Goal: Information Seeking & Learning: Check status

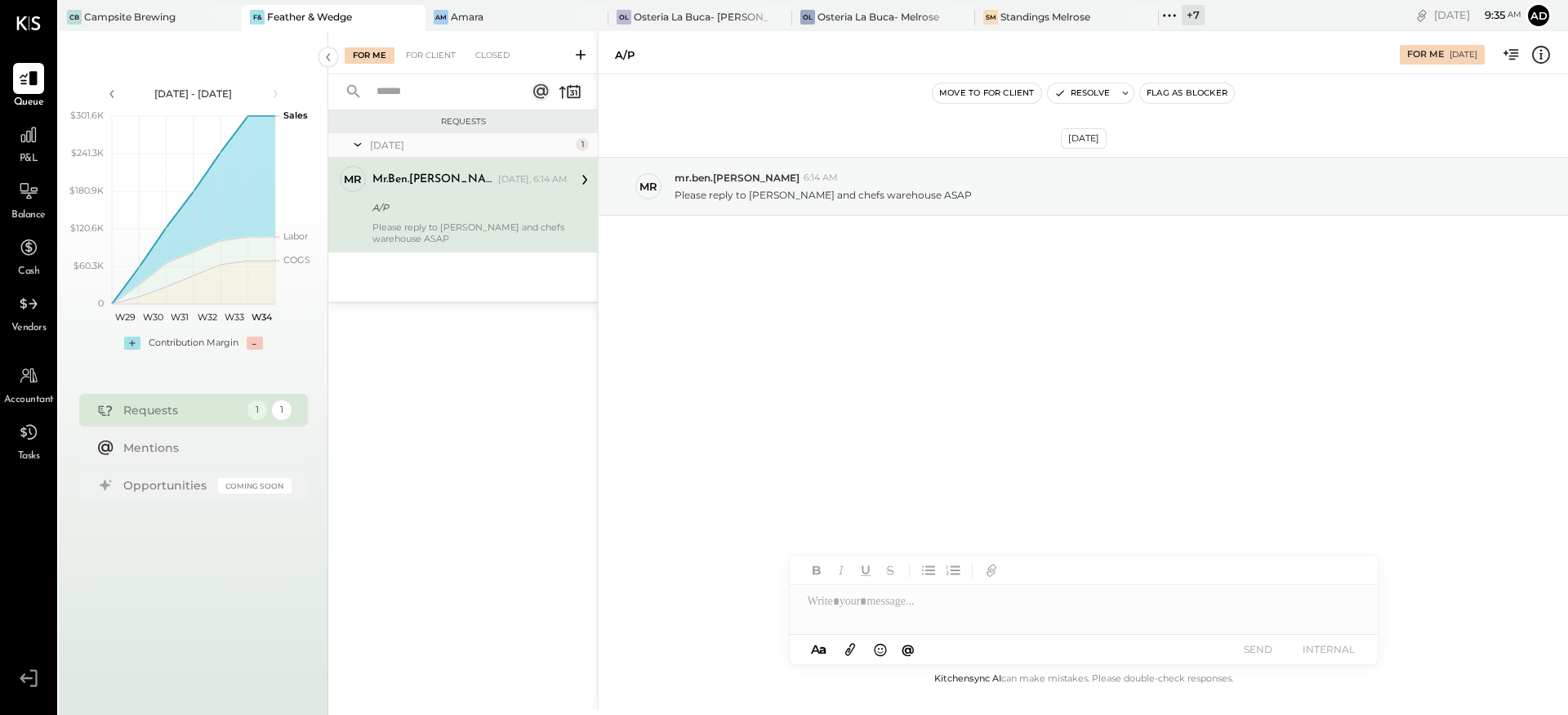
click at [761, 292] on div "[DATE] mr mr.ben.[PERSON_NAME] 6:14 AM Please reply to [PERSON_NAME] and chefs …" at bounding box center [1083, 226] width 969 height 223
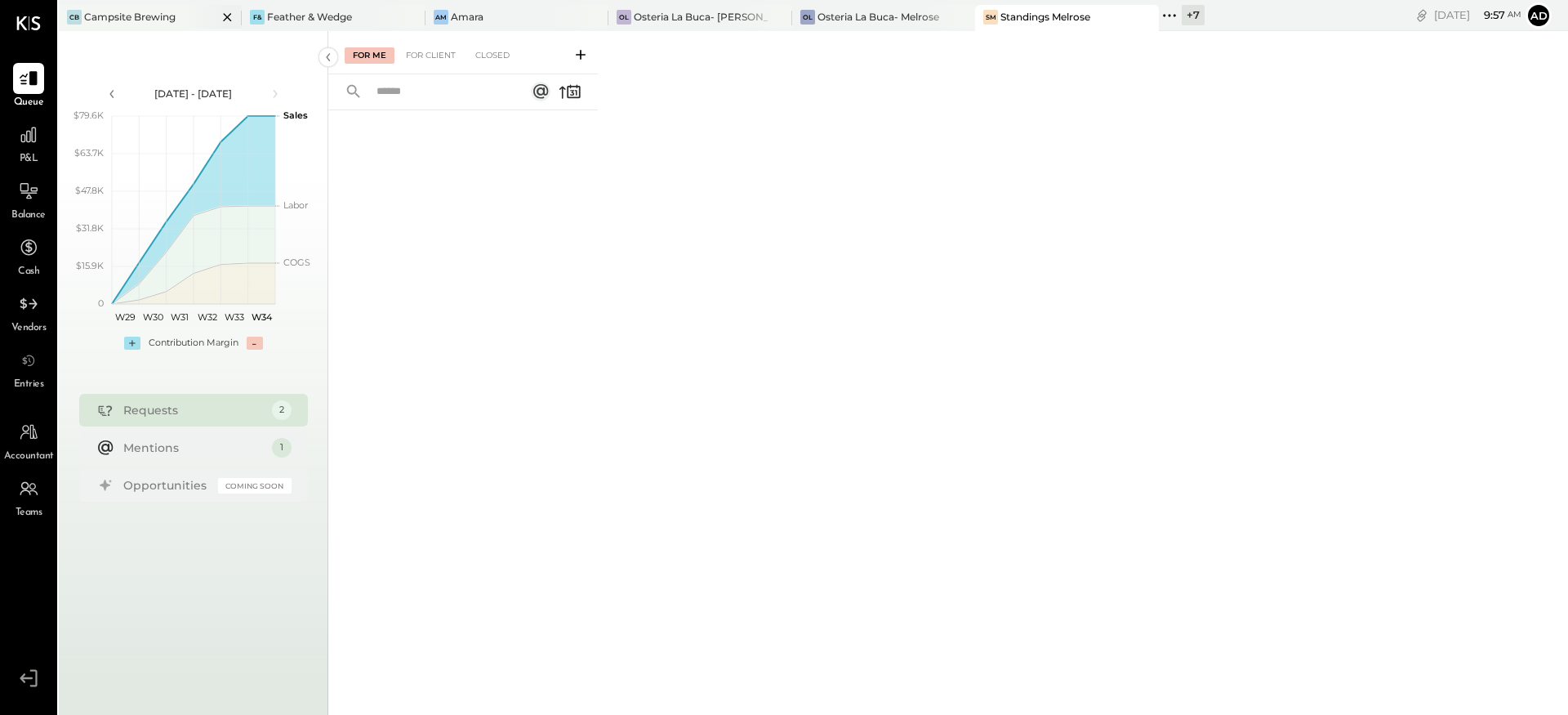
click at [185, 19] on div at bounding box center [213, 17] width 57 height 24
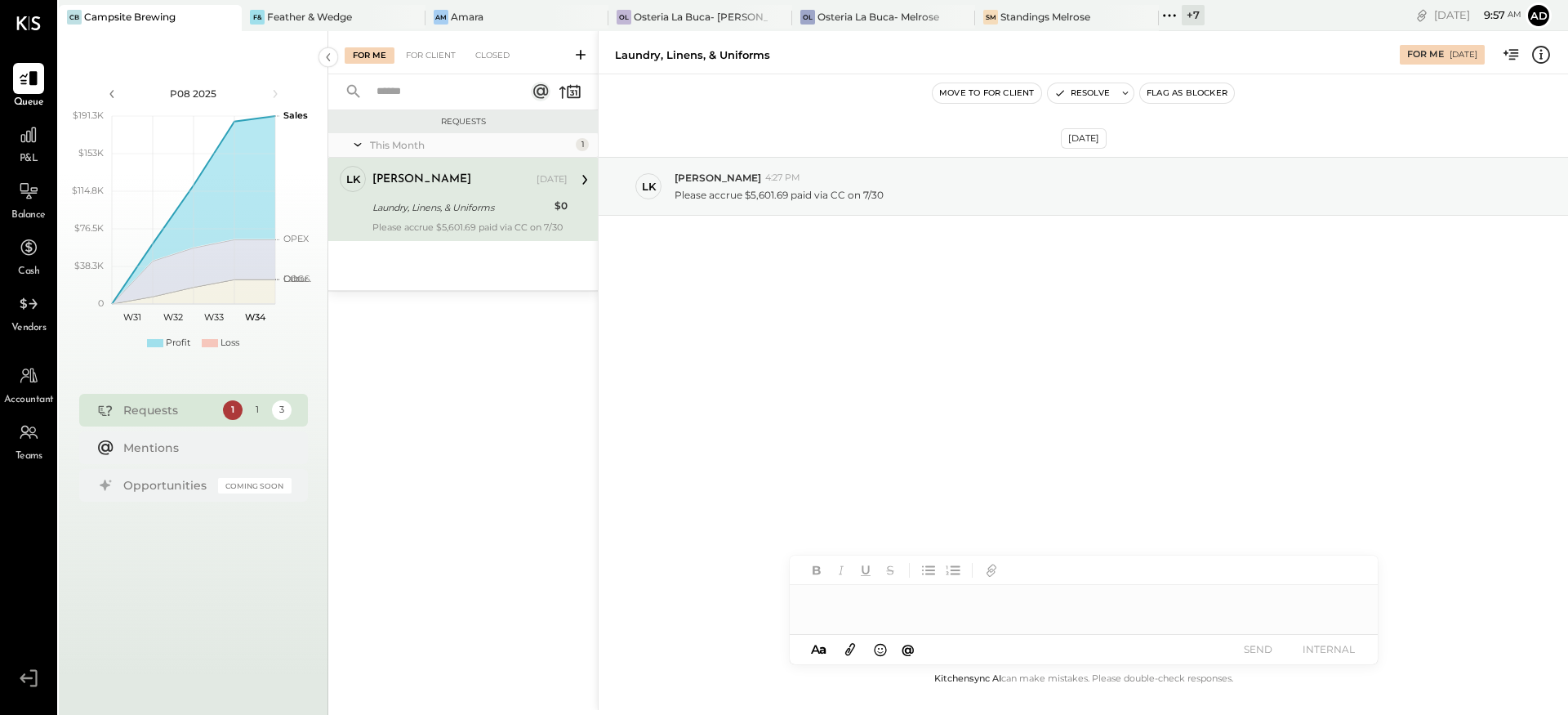
click at [866, 323] on div "Aug 2nd, 2025 LK Landon Kelley 4:27 PM Please accrue $5,601.69 paid via CC on 7…" at bounding box center [1083, 226] width 969 height 223
click at [578, 57] on icon at bounding box center [581, 54] width 16 height 16
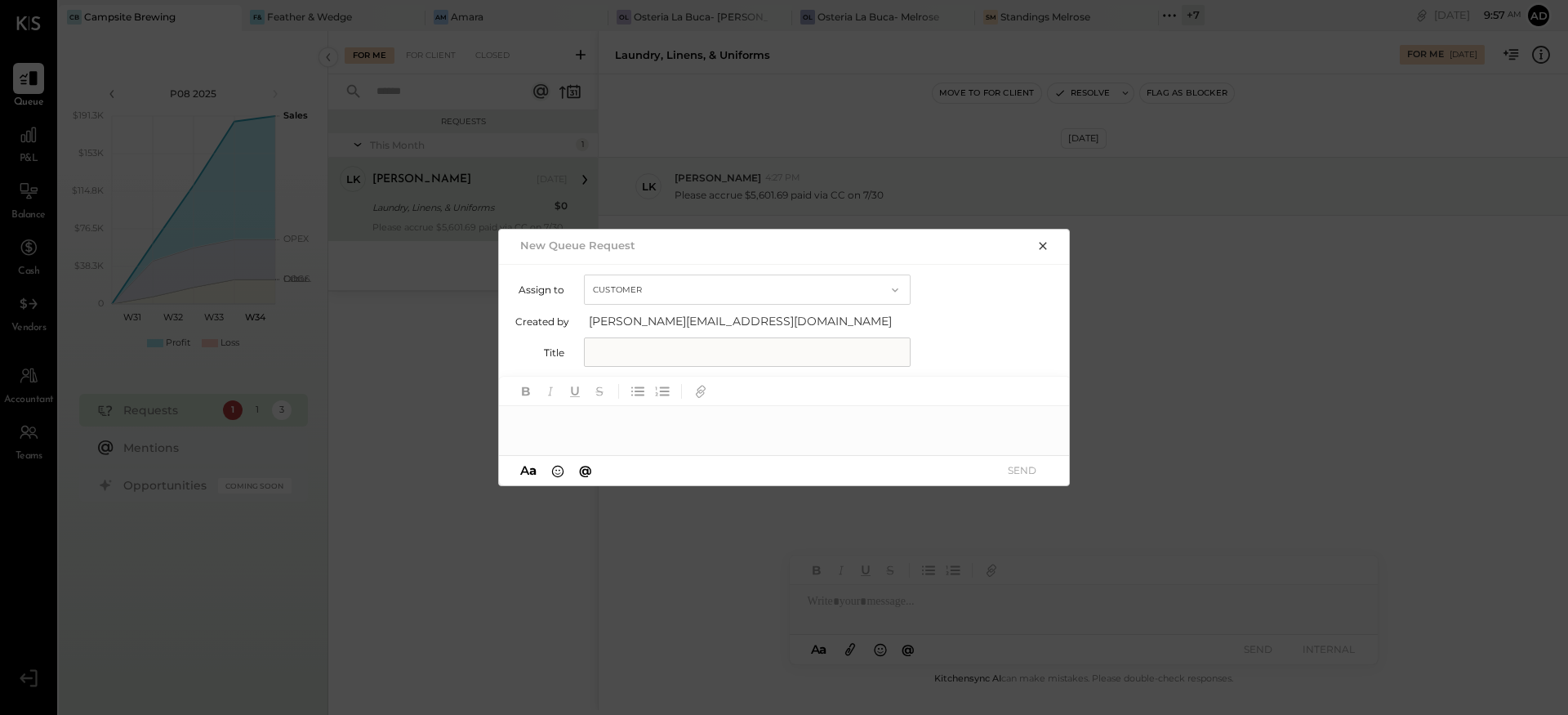
click at [649, 295] on button "Customer" at bounding box center [747, 289] width 327 height 30
click at [649, 295] on div "Customer" at bounding box center [747, 290] width 325 height 29
click at [633, 341] on input "text" at bounding box center [747, 352] width 327 height 29
type input "**********"
click at [609, 443] on div at bounding box center [784, 416] width 572 height 78
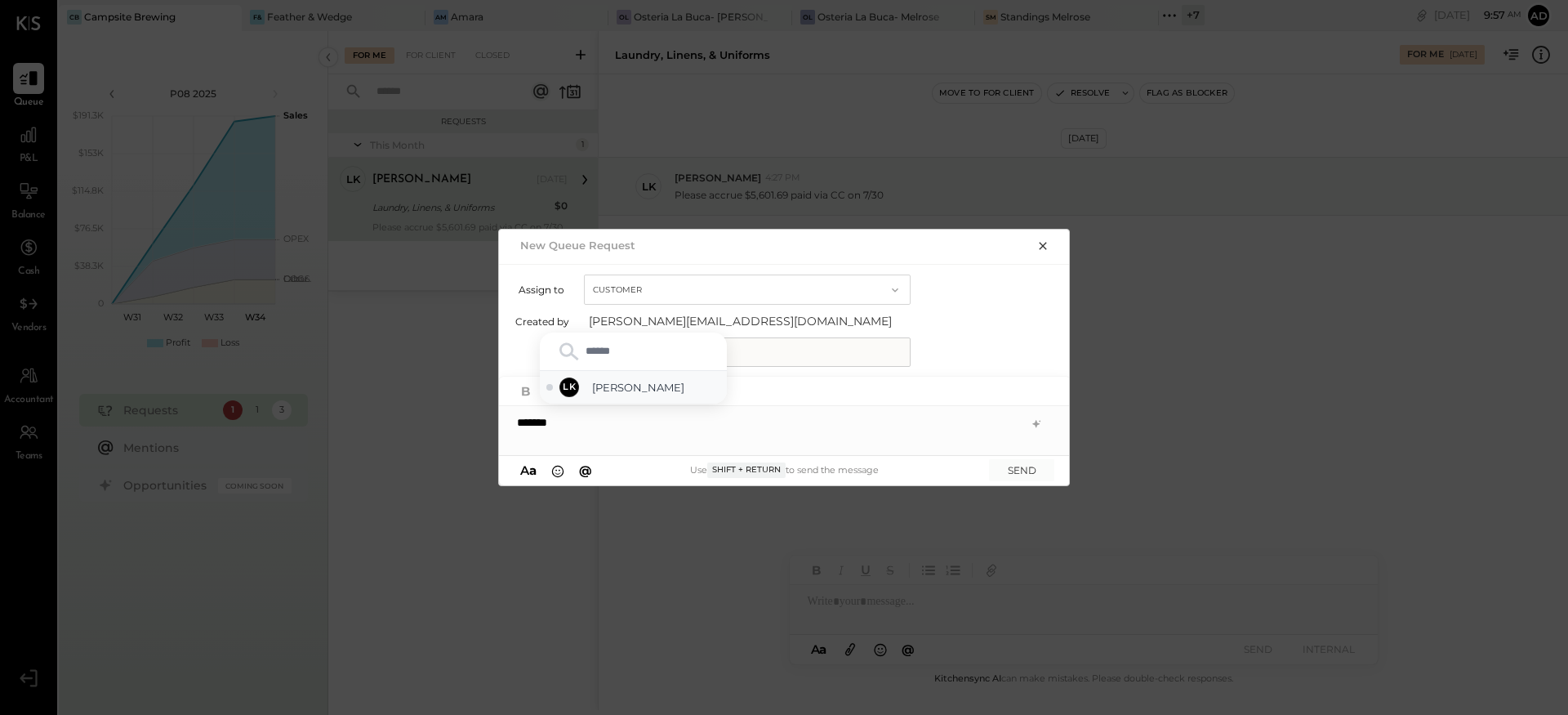
click at [654, 385] on span "Landon Kelley" at bounding box center [655, 388] width 128 height 15
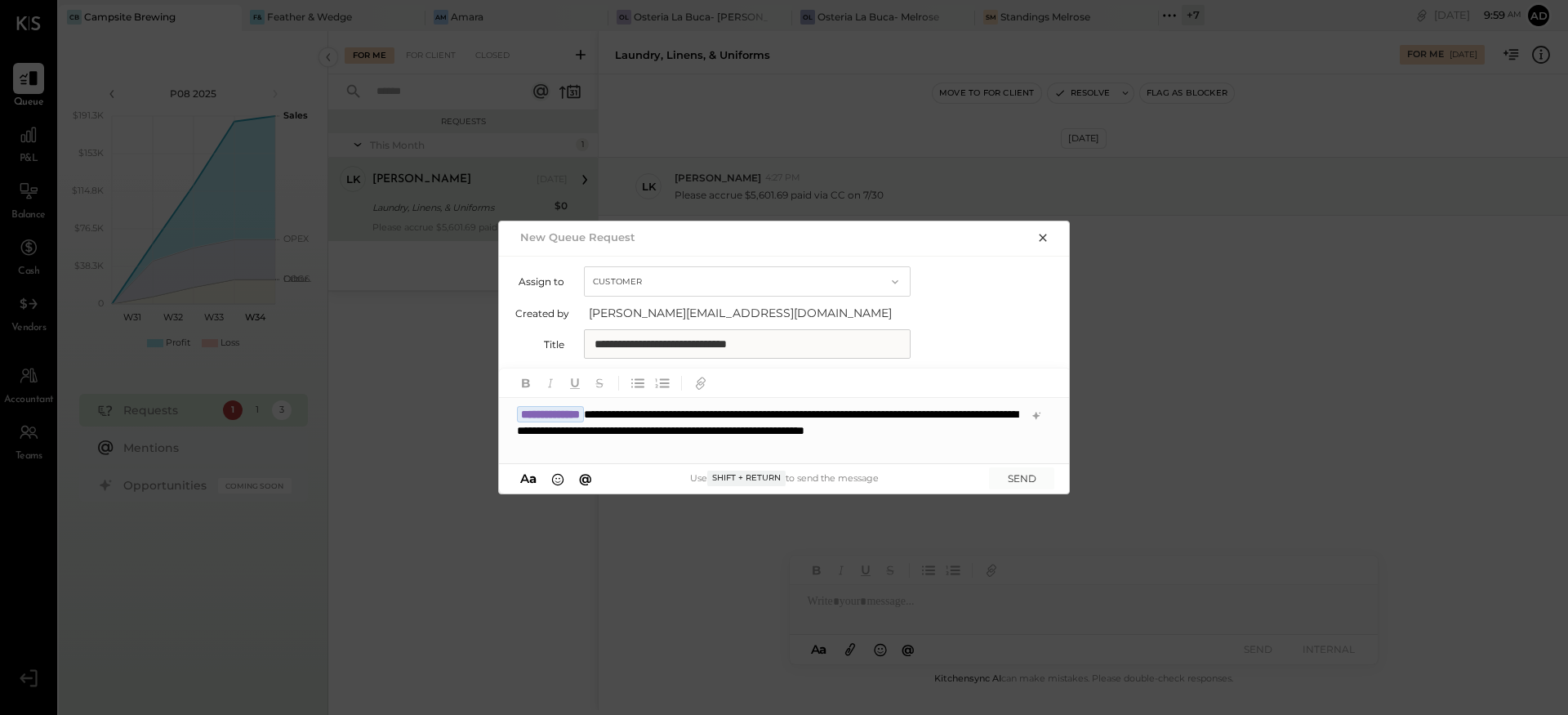
click at [650, 451] on div "**********" at bounding box center [784, 430] width 572 height 65
click at [649, 448] on div "**********" at bounding box center [784, 430] width 572 height 65
click at [685, 447] on div "**********" at bounding box center [784, 430] width 572 height 65
type input "*****"
click at [620, 399] on span "Joseph Shin" at bounding box center [655, 396] width 128 height 15
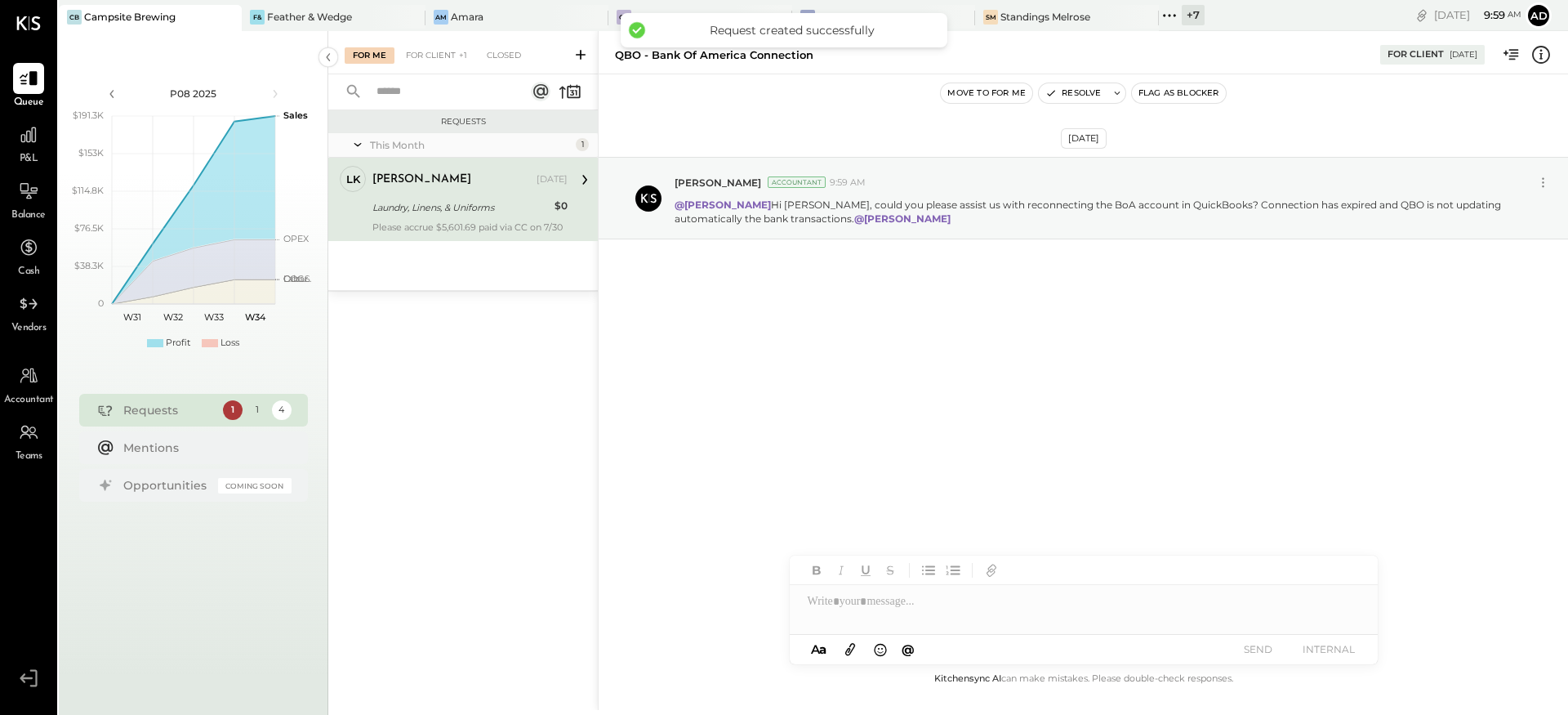
click at [1019, 316] on div "Aug 20th, 2025 Adolfo Rodriguez Accountant 9:59 AM @Landon Kelley Hi Landon, co…" at bounding box center [1083, 238] width 969 height 247
click at [1542, 186] on icon at bounding box center [1543, 187] width 2 height 2
click at [1460, 206] on button "Edit Message" at bounding box center [1500, 210] width 110 height 27
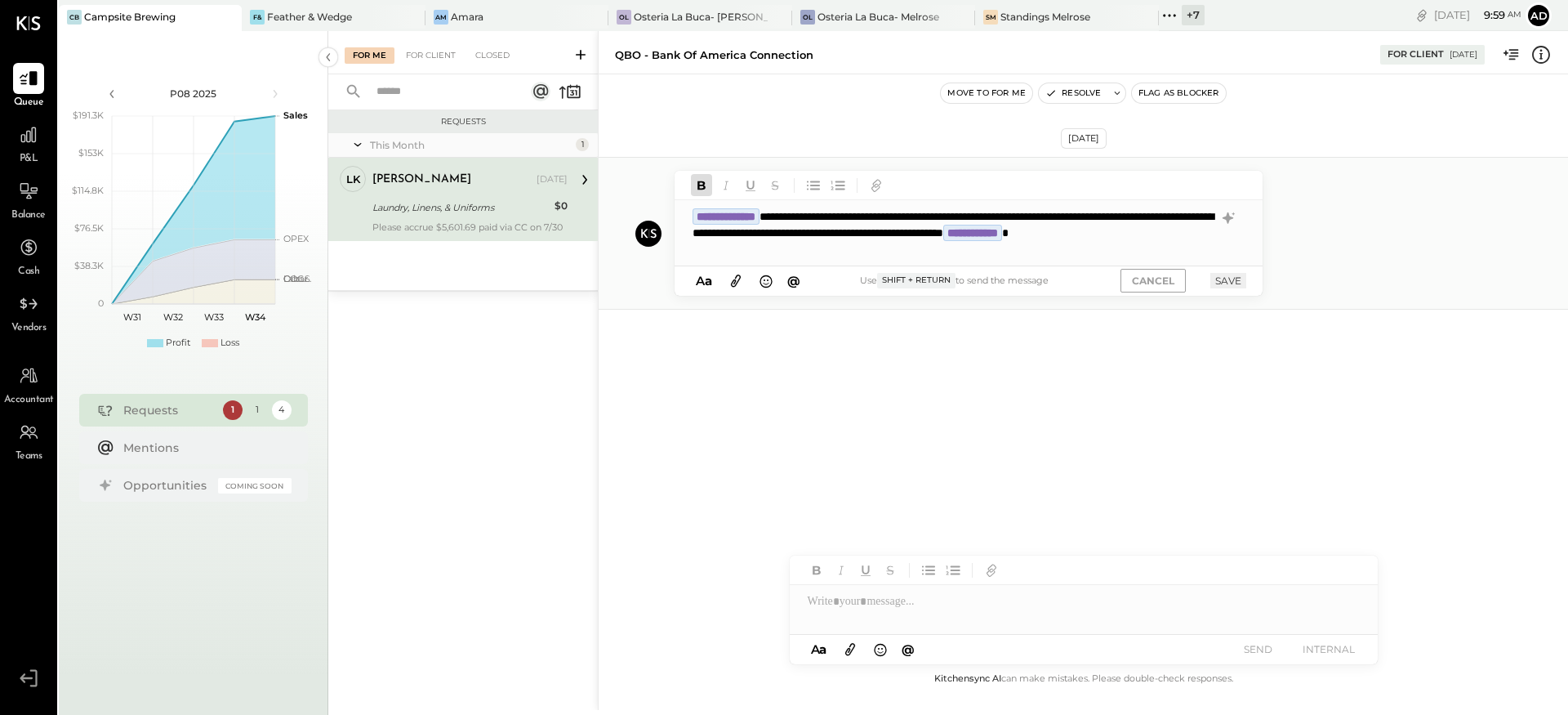
click at [735, 283] on icon at bounding box center [735, 280] width 18 height 19
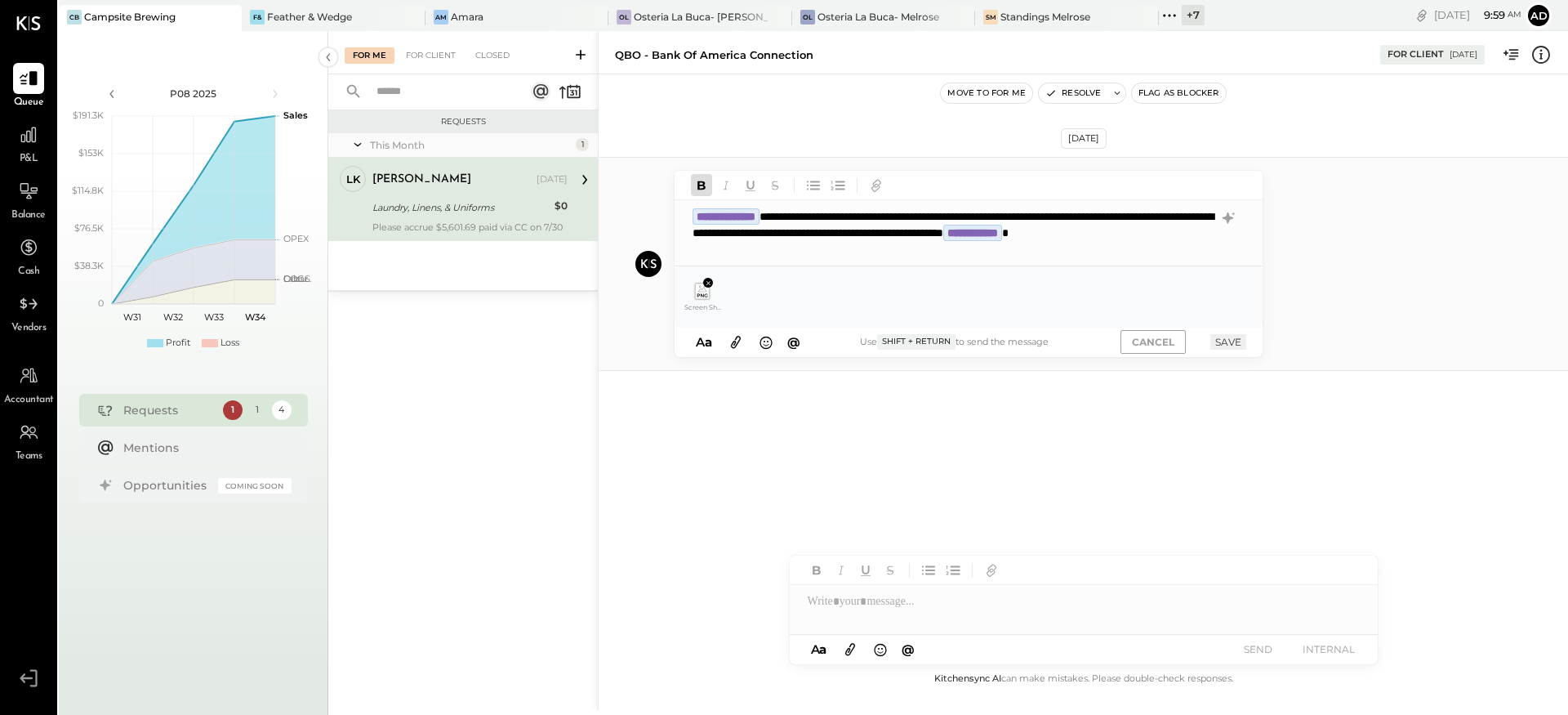
click at [704, 294] on icon at bounding box center [703, 295] width 10 height 3
click at [735, 345] on icon at bounding box center [735, 342] width 18 height 19
click at [1242, 336] on button "SAVE" at bounding box center [1228, 342] width 36 height 15
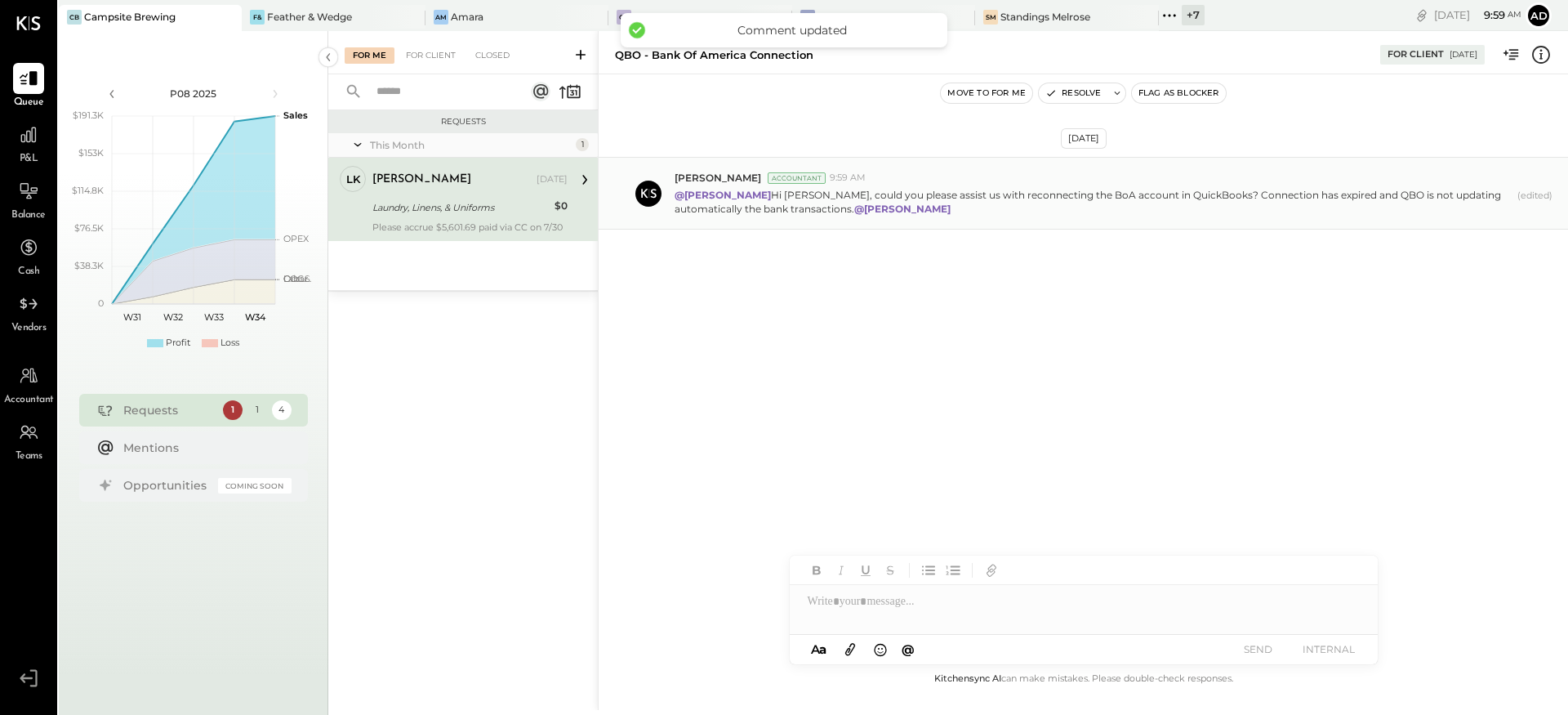
click at [907, 188] on p "@Landon Kelley Hi Landon, could you please assist us with reconnecting the BoA …" at bounding box center [1092, 201] width 836 height 28
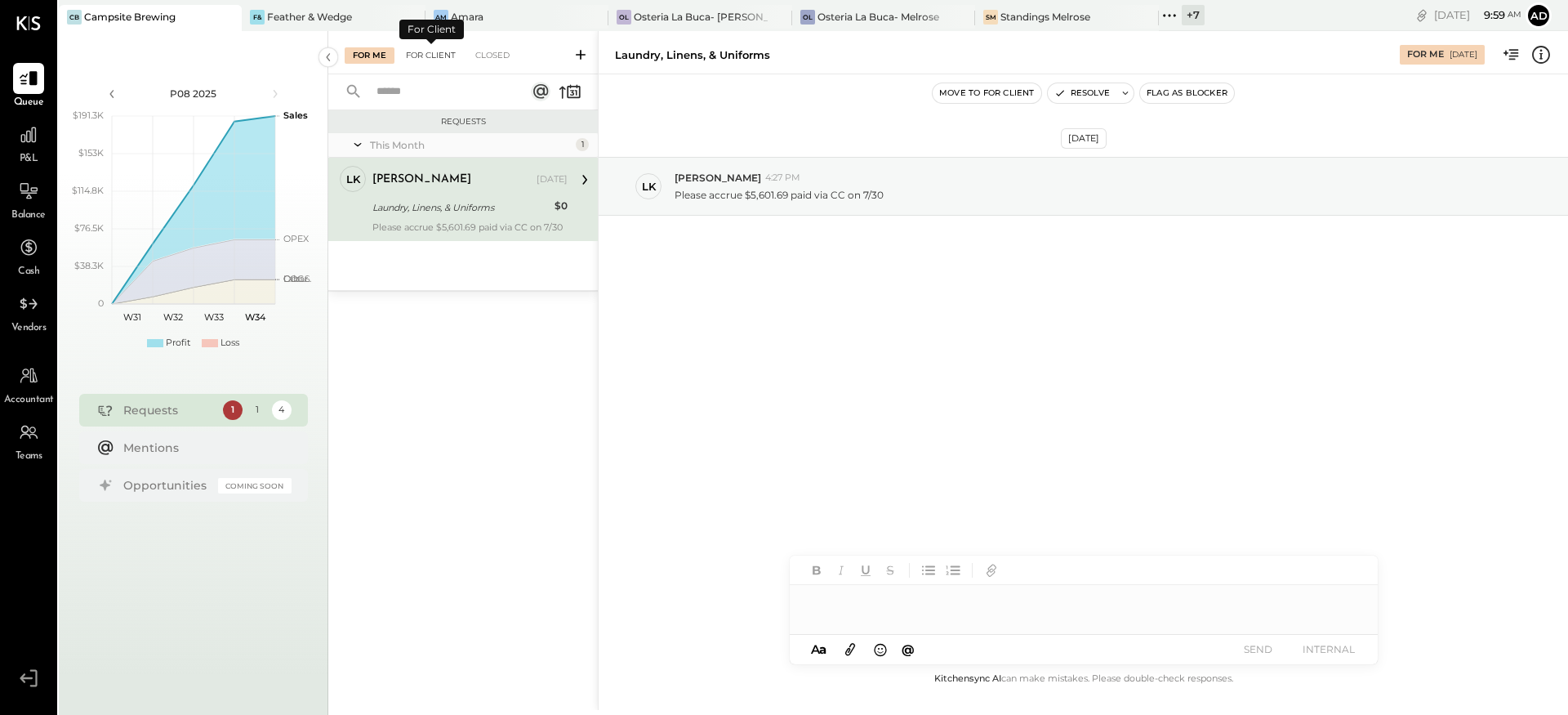
click at [414, 59] on div "For Client" at bounding box center [430, 55] width 66 height 16
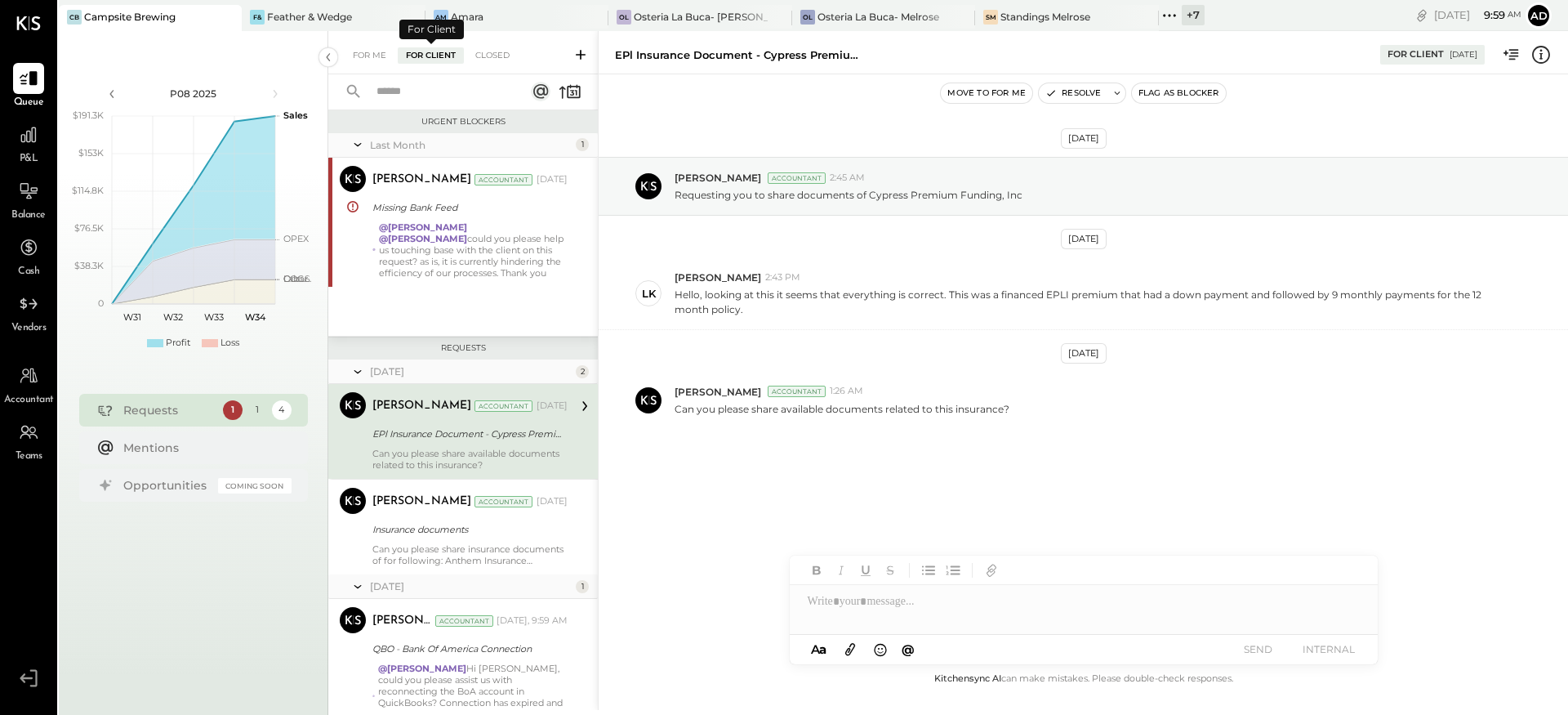
scroll to position [19, 0]
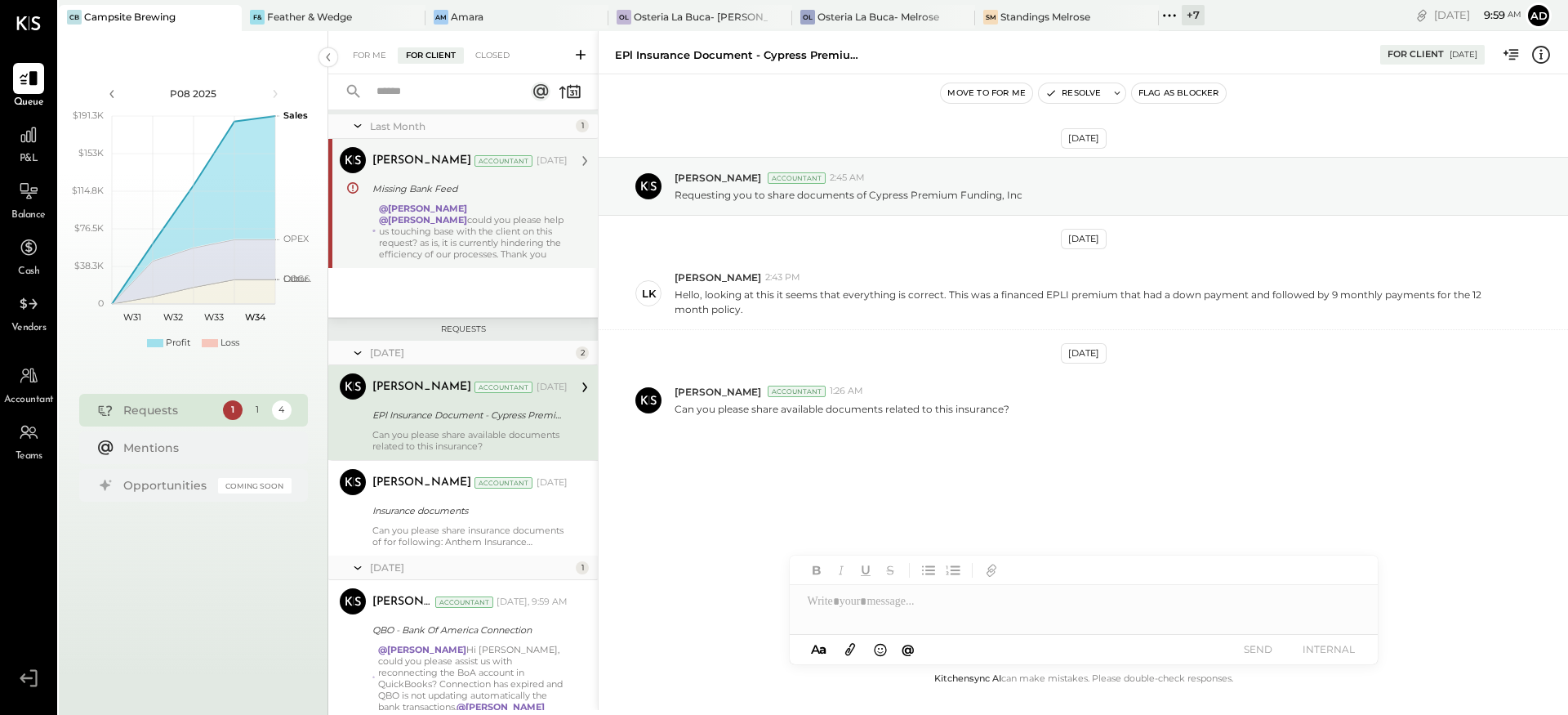
click at [408, 229] on div "@Chris Dash @Joseph Shin could you please help us touching base with the client…" at bounding box center [473, 231] width 188 height 57
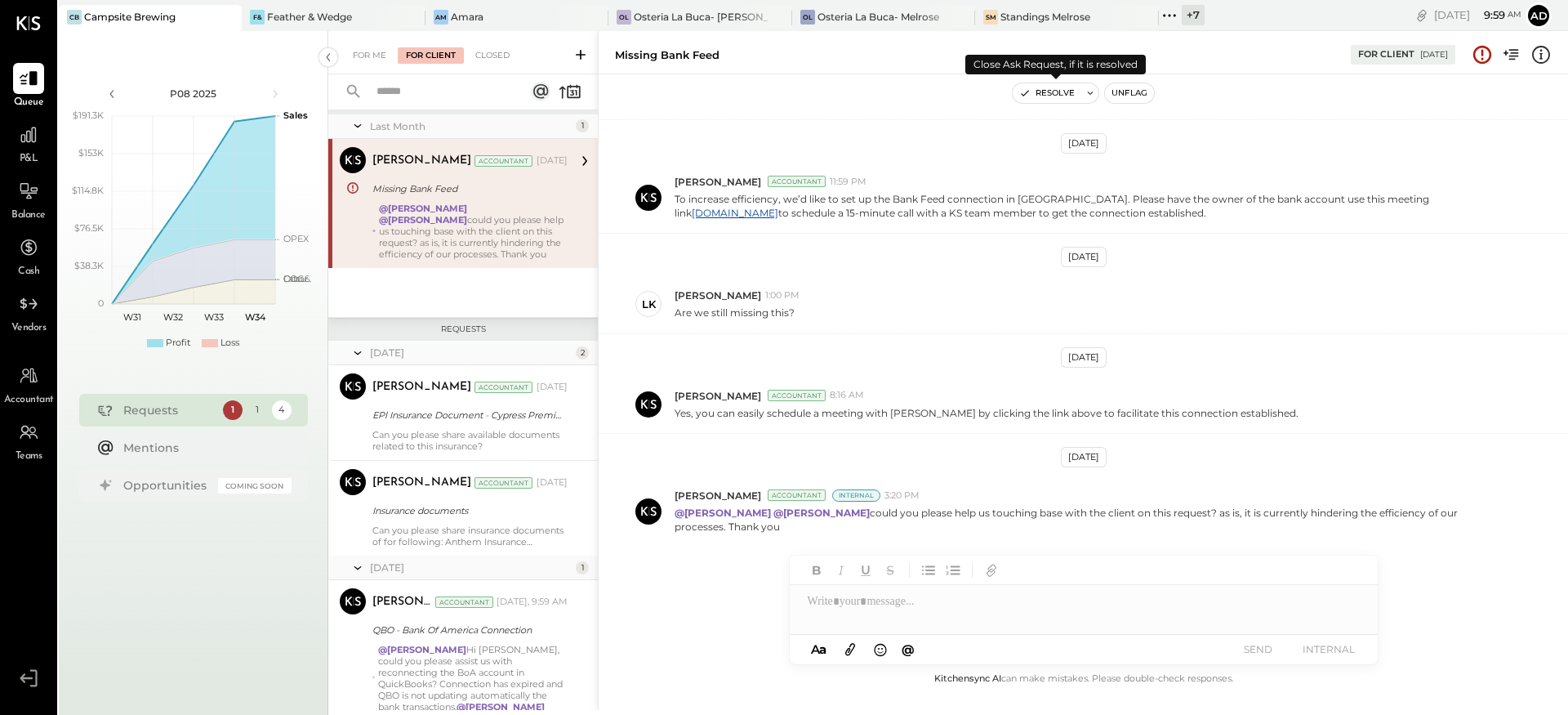
click at [1057, 100] on button "Resolve" at bounding box center [1047, 93] width 69 height 20
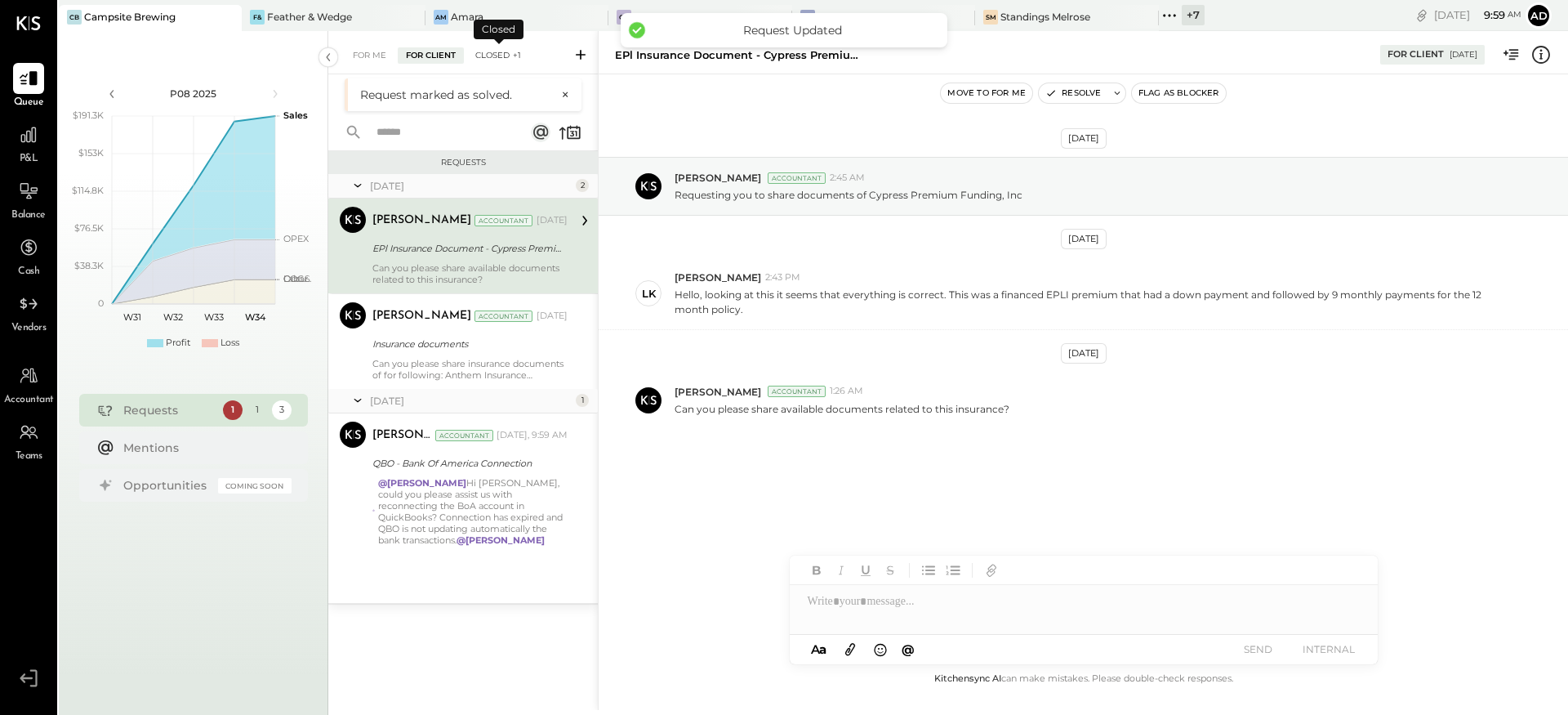
click at [487, 56] on div "Closed +1" at bounding box center [498, 55] width 62 height 16
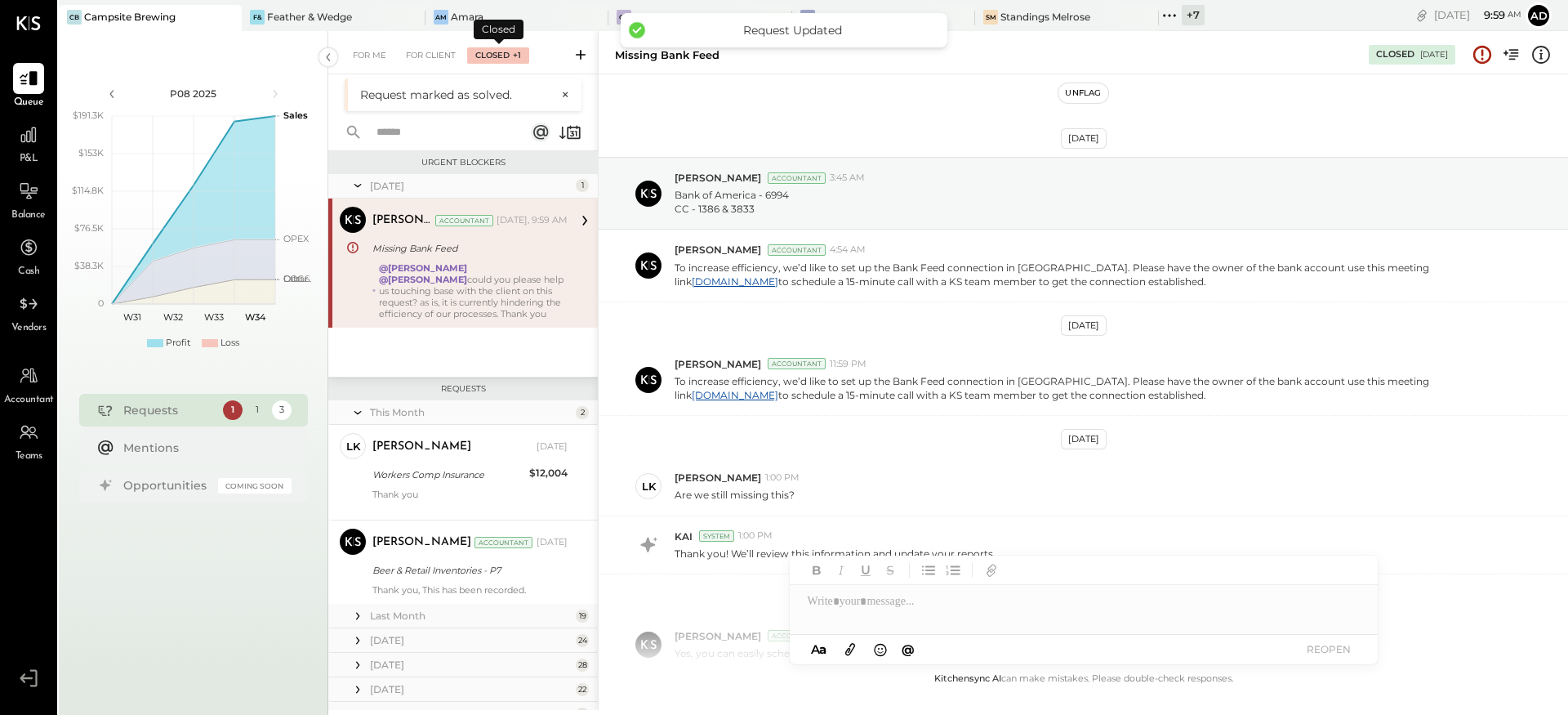
scroll to position [241, 0]
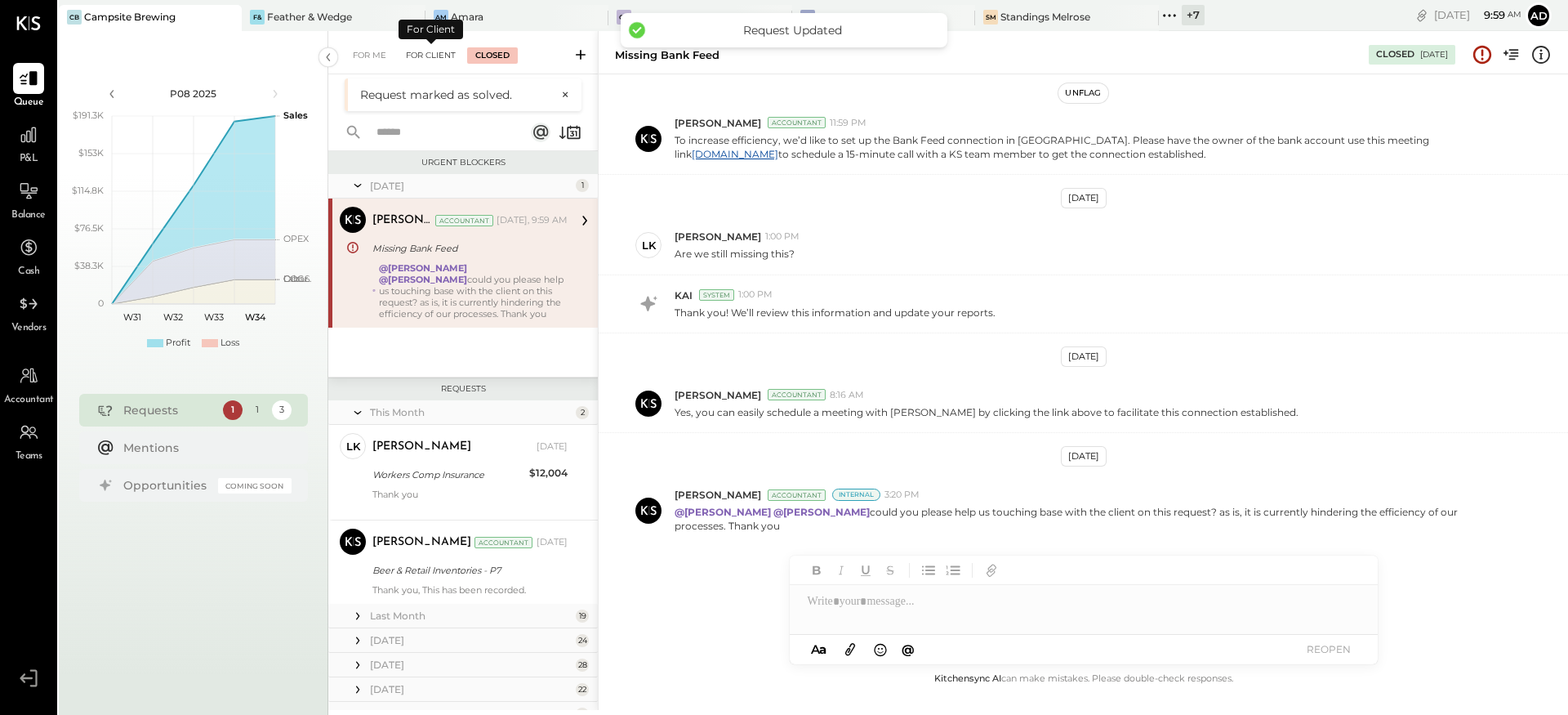
click at [446, 52] on div "For Client" at bounding box center [430, 55] width 66 height 16
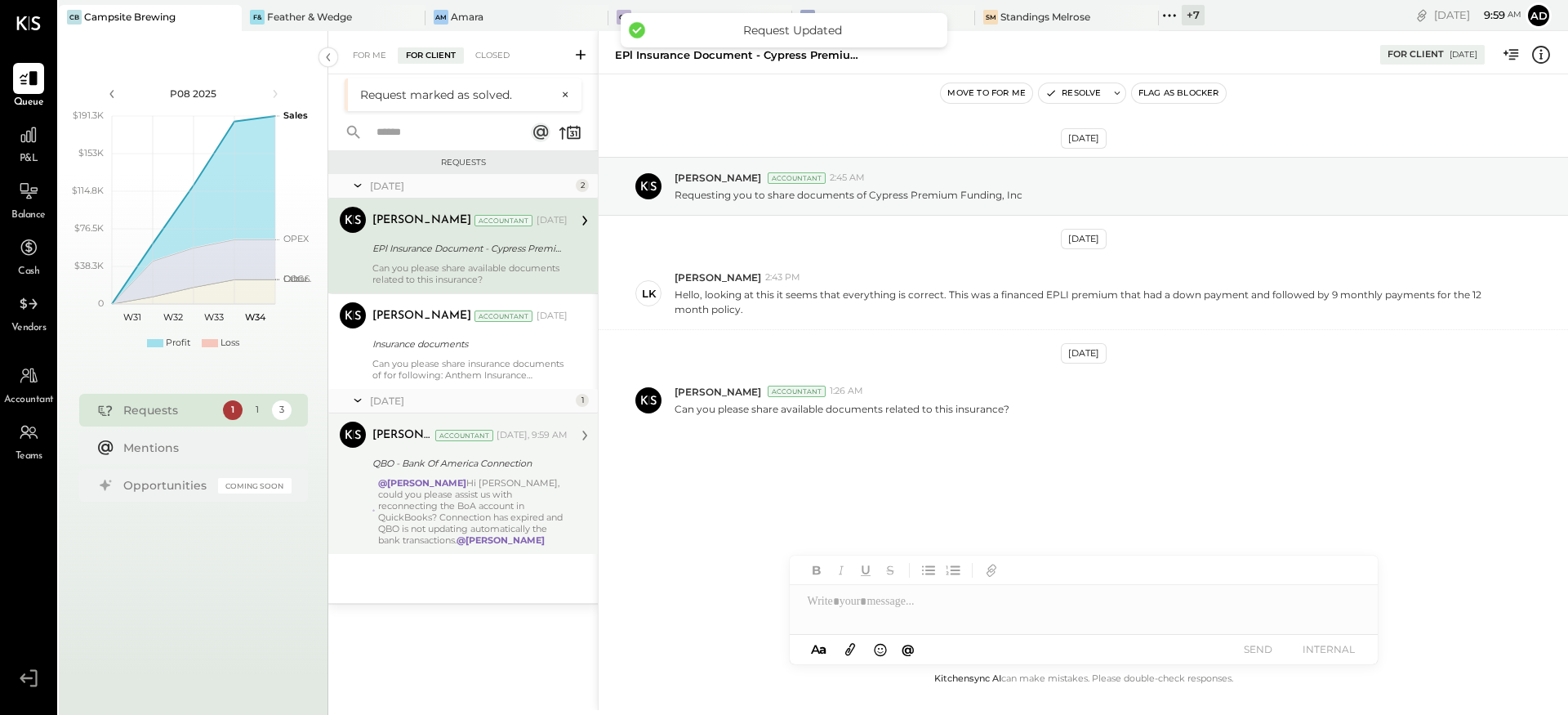
click at [475, 492] on div "@Landon Kelley Hi Landon, could you please assist us with reconnecting the BoA …" at bounding box center [473, 512] width 189 height 69
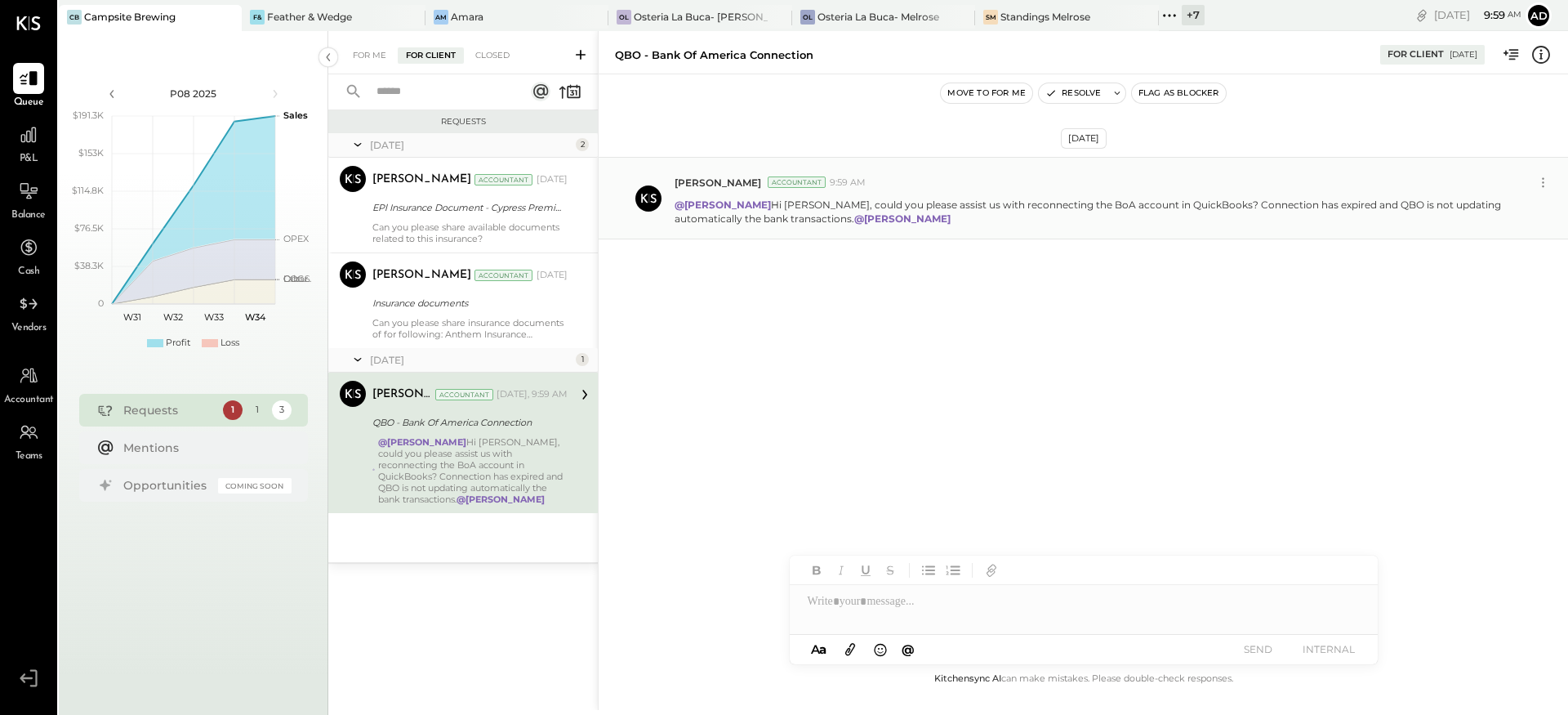
click at [1086, 189] on div "Adolfo Rodriguez Accountant 9:59 AM" at bounding box center [1115, 182] width 881 height 24
click at [1085, 209] on p "@Landon Kelley Hi Landon, could you please assist us with reconnecting the BoA …" at bounding box center [1092, 212] width 836 height 28
click at [1547, 178] on icon at bounding box center [1543, 182] width 17 height 17
click at [1490, 204] on button "Edit Message" at bounding box center [1500, 210] width 110 height 27
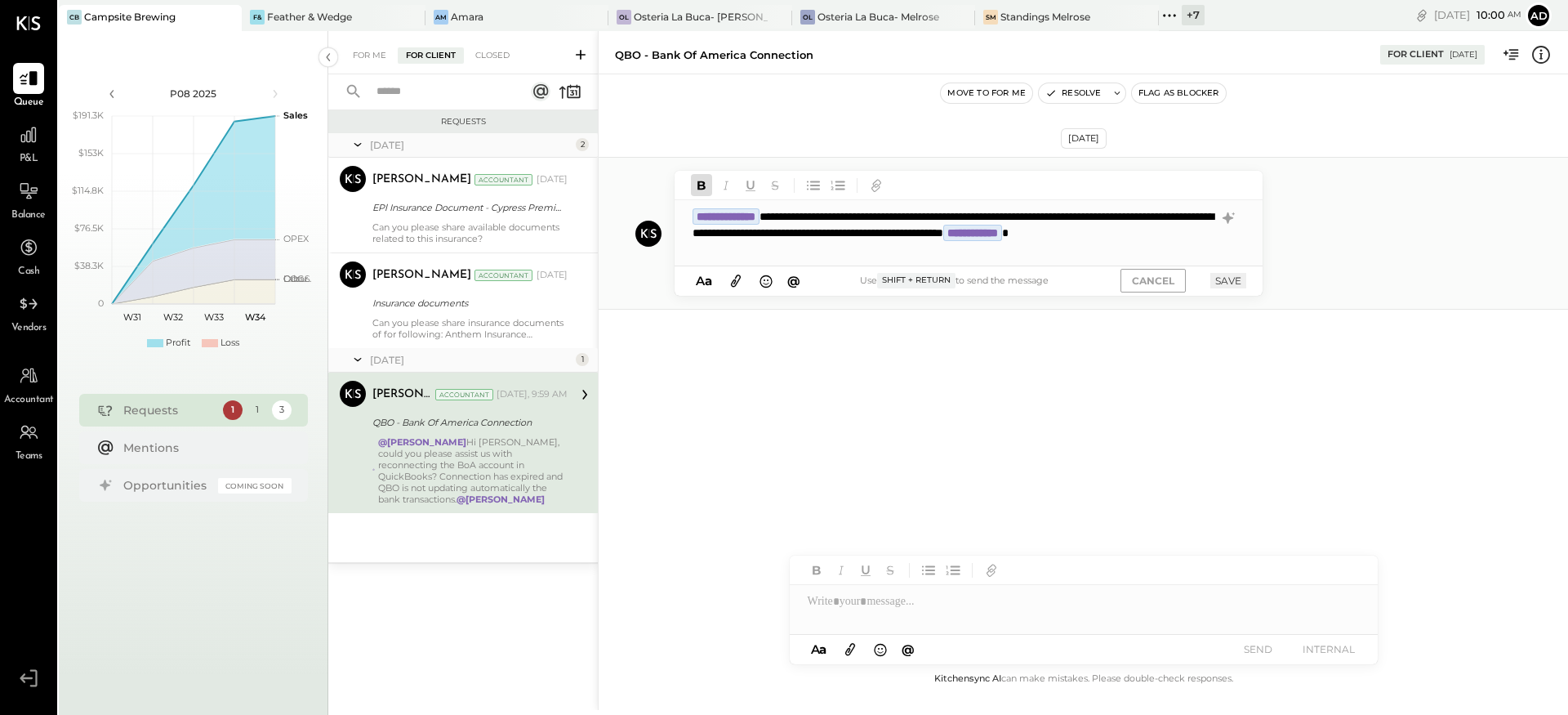
click at [739, 280] on icon at bounding box center [735, 280] width 9 height 12
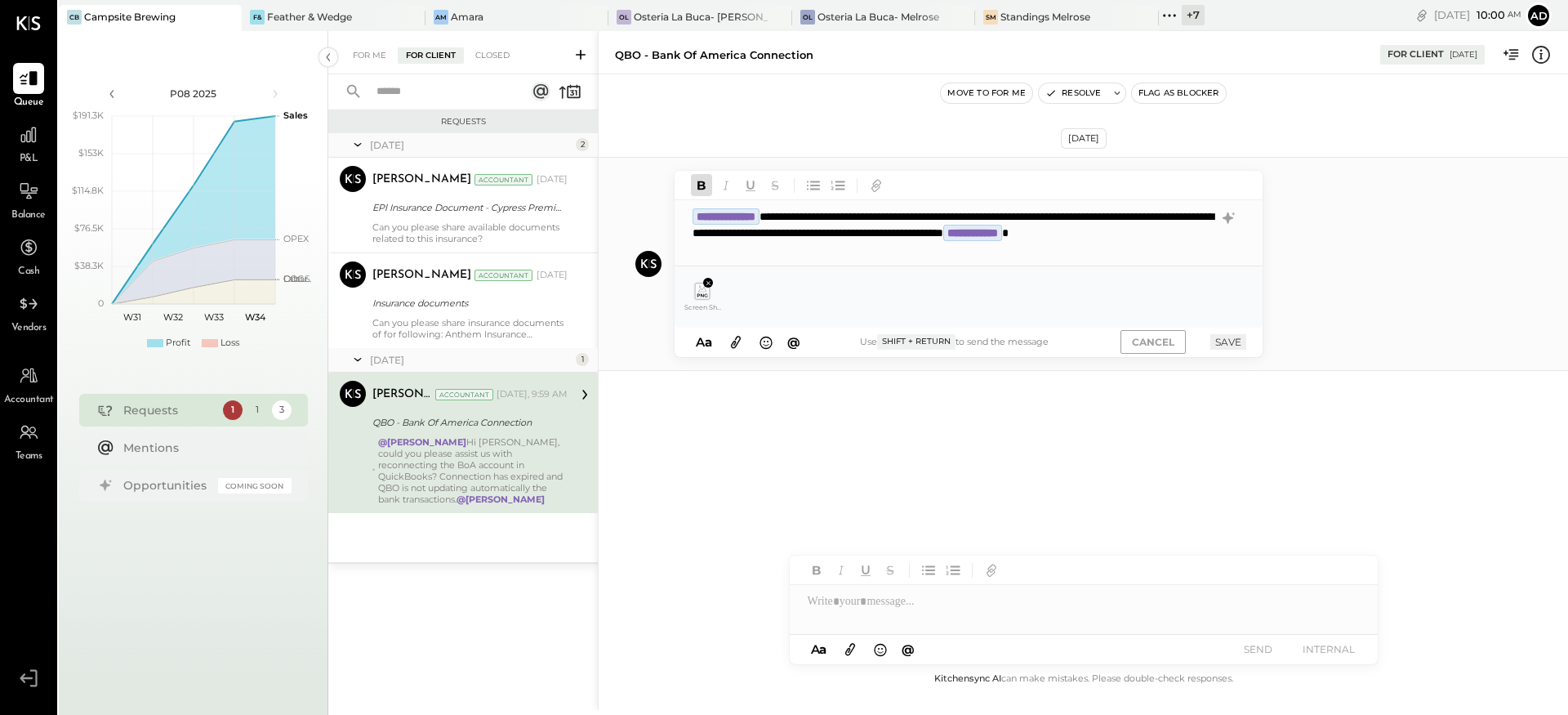
click at [735, 334] on icon at bounding box center [735, 342] width 18 height 19
click at [1239, 342] on button "SAVE" at bounding box center [1228, 342] width 36 height 15
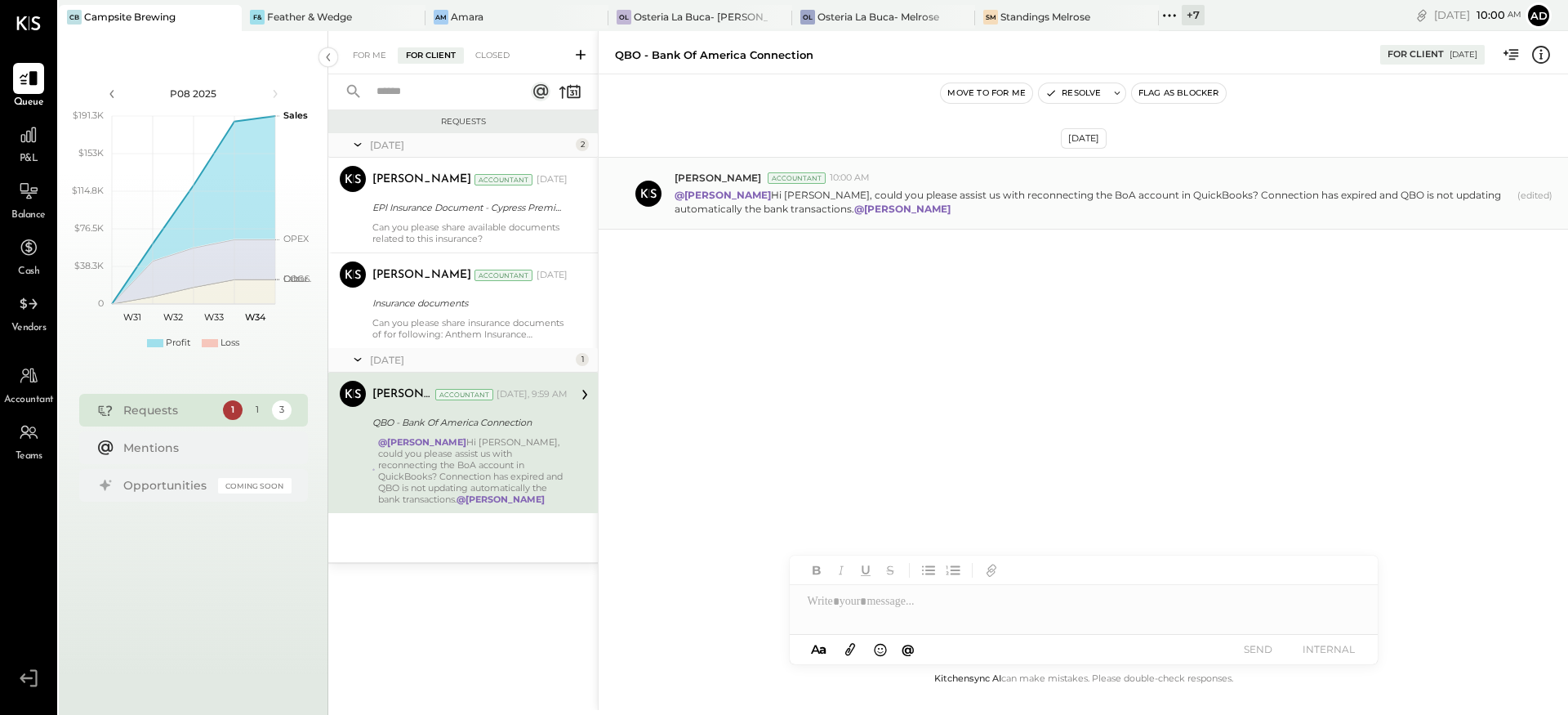
click at [862, 412] on div "Aug 20th, 2025 Adolfo Rodriguez Accountant 10:00 AM @Landon Kelley Hi Landon, c…" at bounding box center [1083, 371] width 969 height 595
click at [805, 375] on div "Aug 20th, 2025 Adolfo Rodriguez Accountant 9:59 AM @Landon Kelley Hi Landon, co…" at bounding box center [1083, 371] width 969 height 595
click at [851, 650] on icon at bounding box center [850, 649] width 18 height 19
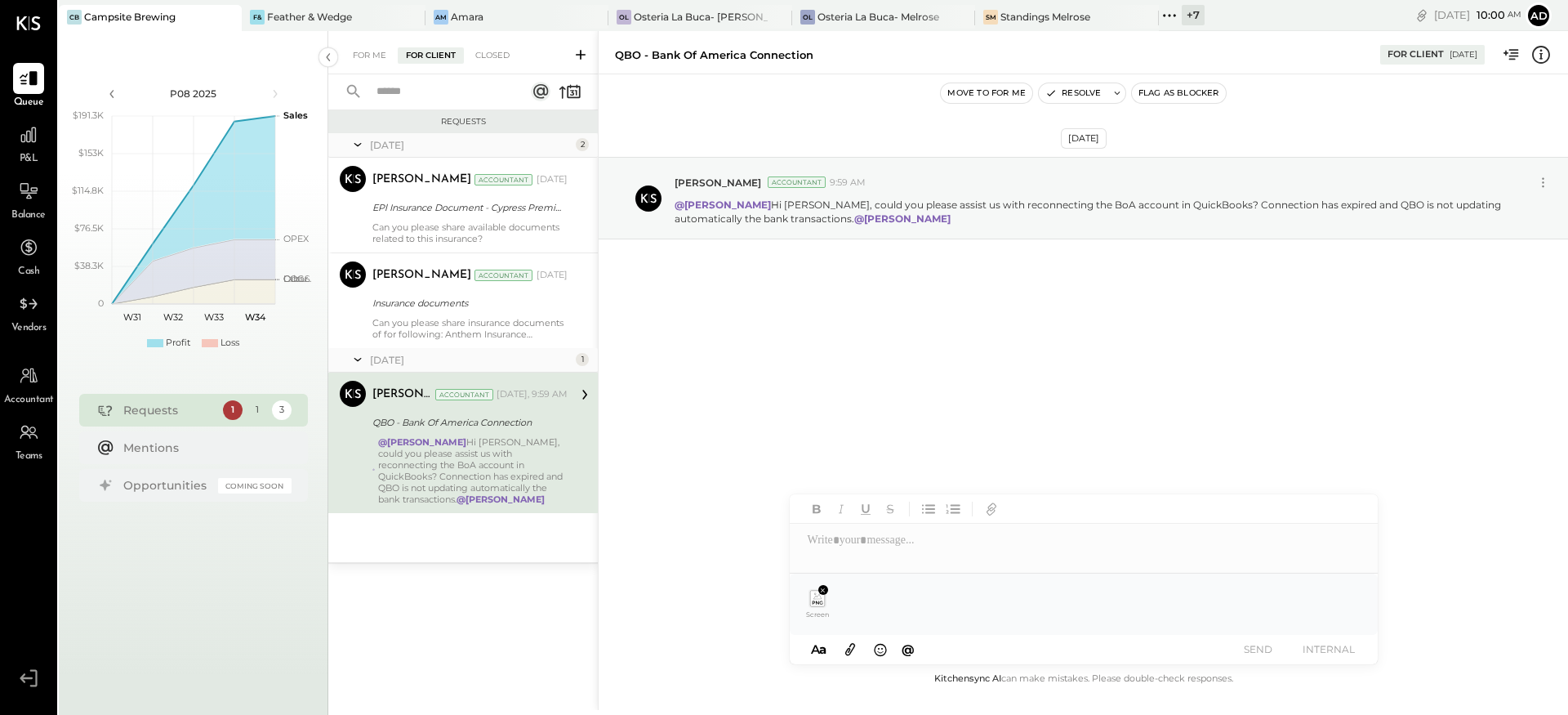
click at [853, 651] on icon at bounding box center [850, 649] width 18 height 19
click at [1099, 621] on div "Screen Shot 2025-08-20 at 09.57.12 a.m..png Screen Shot 2025-08-20 at 09.55.36 …" at bounding box center [1083, 604] width 562 height 35
click at [1004, 542] on div at bounding box center [1084, 540] width 588 height 33
click at [1051, 536] on div at bounding box center [1084, 540] width 588 height 33
click at [829, 536] on div at bounding box center [1084, 540] width 588 height 33
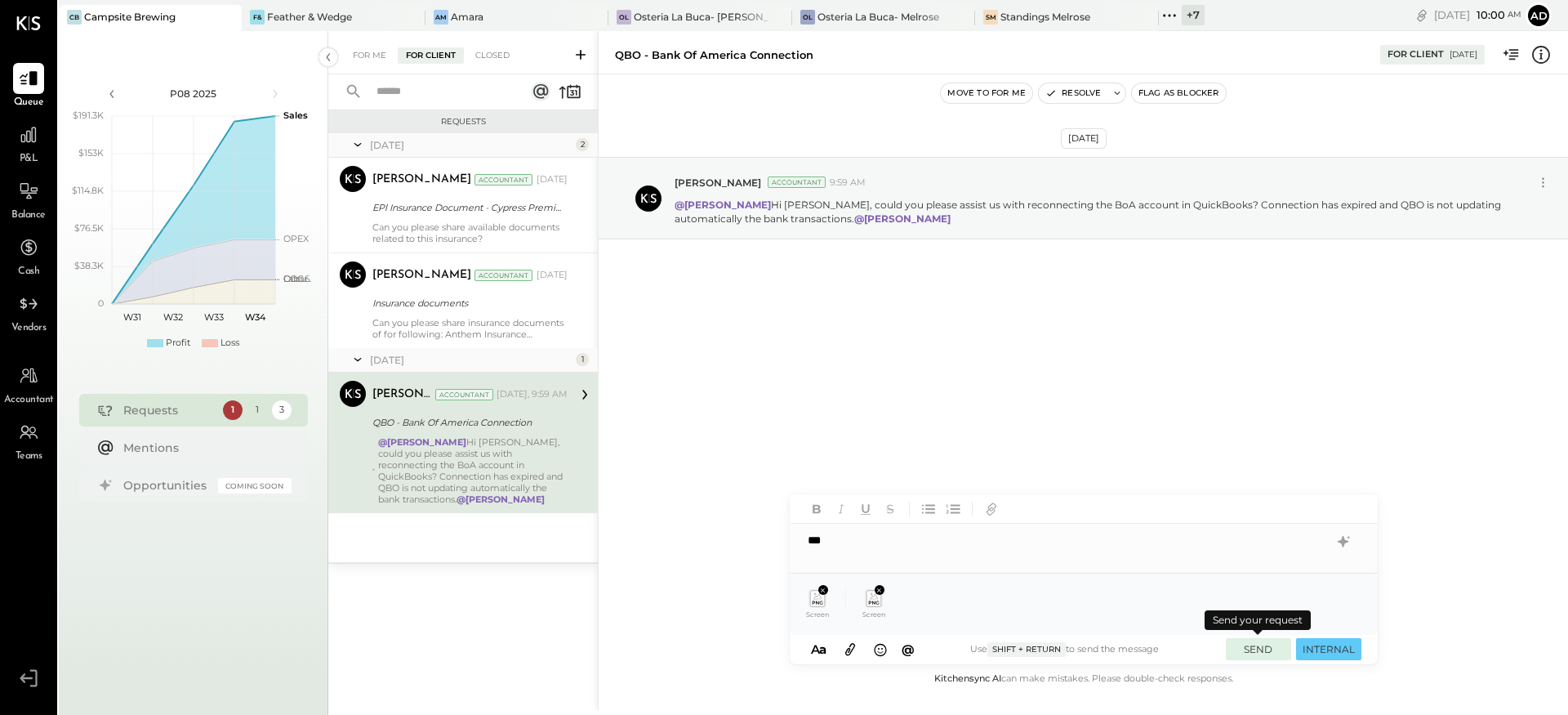
click at [1267, 649] on button "SEND" at bounding box center [1258, 650] width 65 height 22
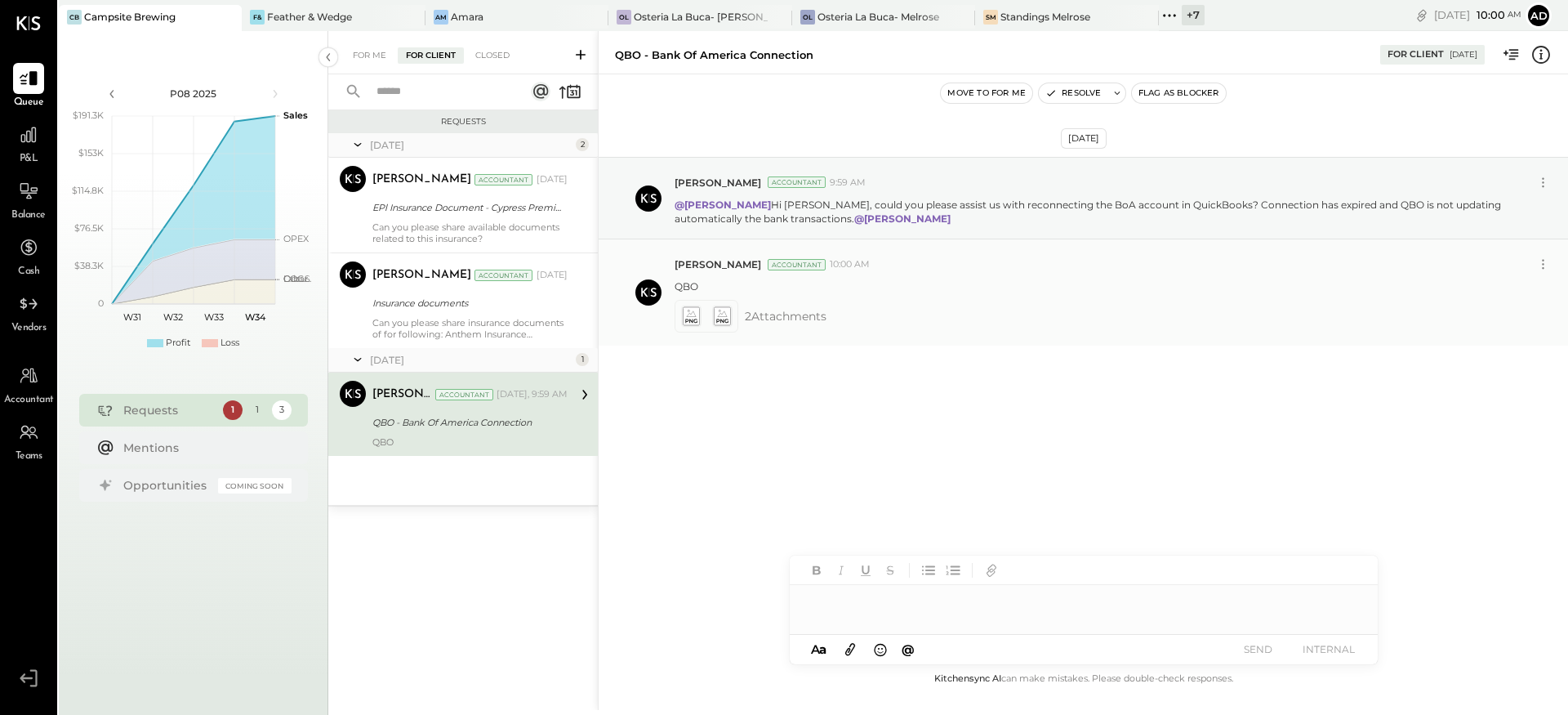
click at [695, 308] on icon at bounding box center [691, 317] width 17 height 19
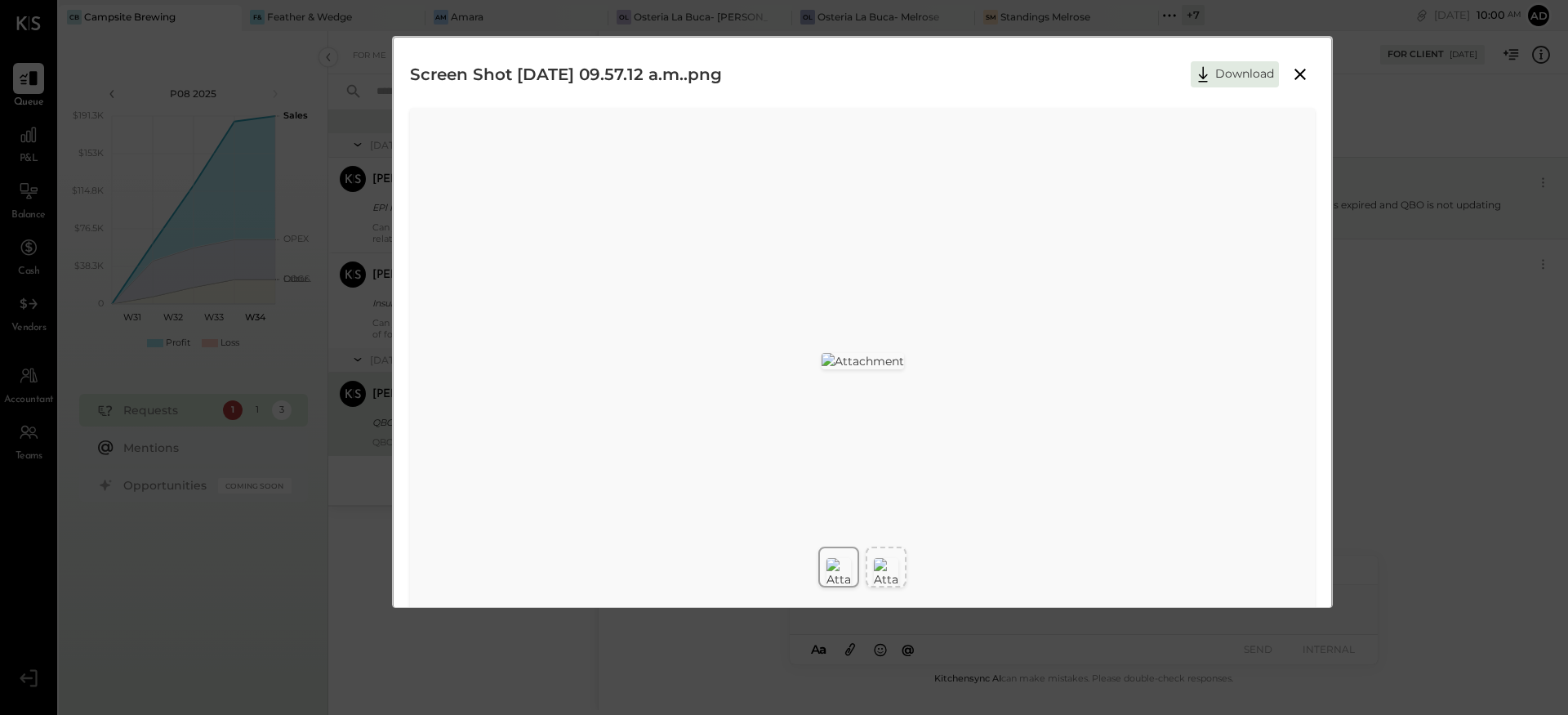
click at [897, 569] on img at bounding box center [886, 573] width 24 height 29
click at [1301, 66] on icon at bounding box center [1300, 74] width 20 height 20
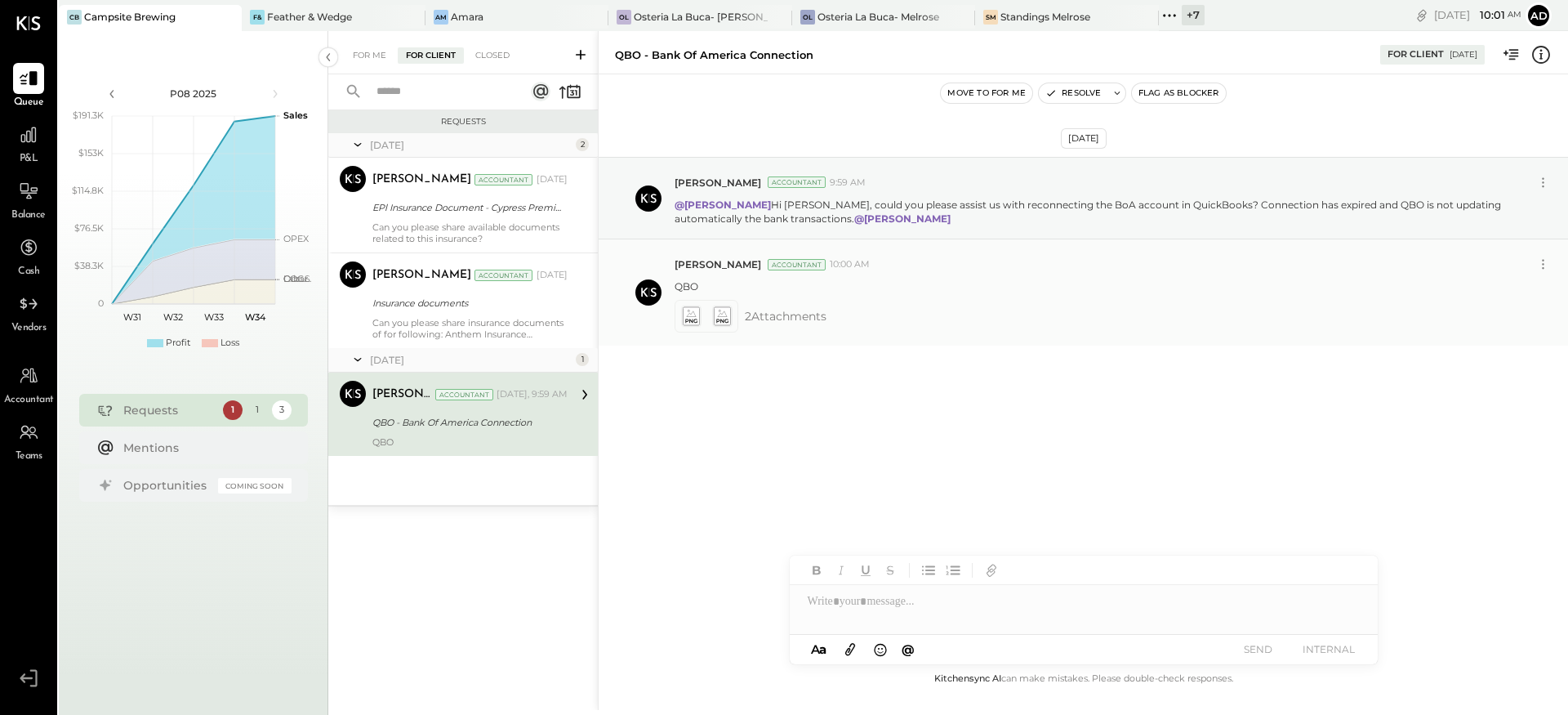
click at [1417, 312] on div "2 Attachment s" at bounding box center [1115, 316] width 881 height 33
click at [1546, 265] on icon at bounding box center [1543, 264] width 17 height 17
click at [1484, 293] on button "Edit Message" at bounding box center [1500, 292] width 110 height 27
drag, startPoint x: 768, startPoint y: 303, endPoint x: 684, endPoint y: 300, distance: 84.1
click at [684, 300] on div "***" at bounding box center [968, 299] width 588 height 33
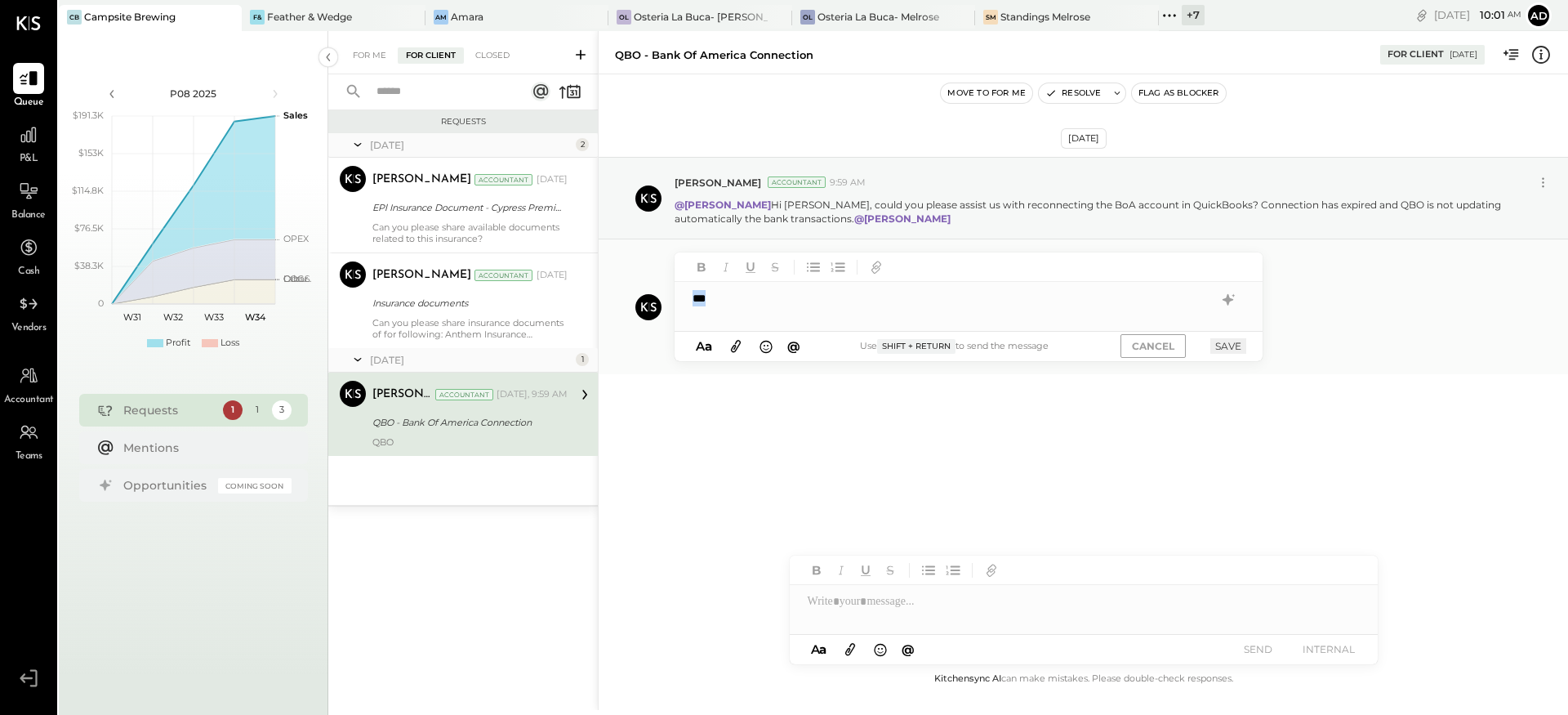
click at [745, 305] on div "***" at bounding box center [968, 299] width 588 height 33
drag, startPoint x: 1259, startPoint y: 343, endPoint x: 1245, endPoint y: 342, distance: 14.0
click at [1257, 342] on div "A a @ Use Shift + Return to send the message CANCEL SAVE" at bounding box center [968, 347] width 588 height 29
click at [1243, 342] on button "SAVE" at bounding box center [1228, 346] width 36 height 15
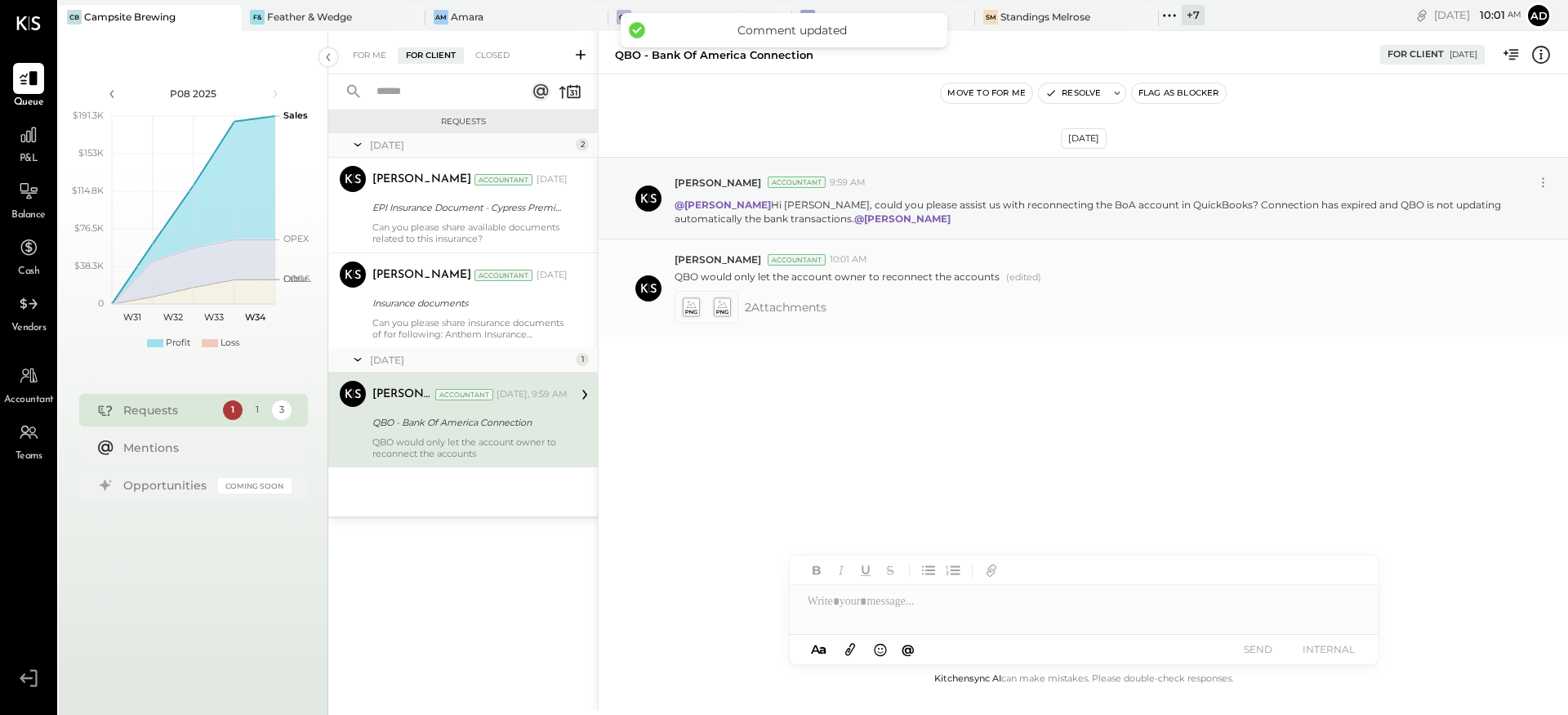
click at [696, 307] on icon at bounding box center [691, 308] width 17 height 19
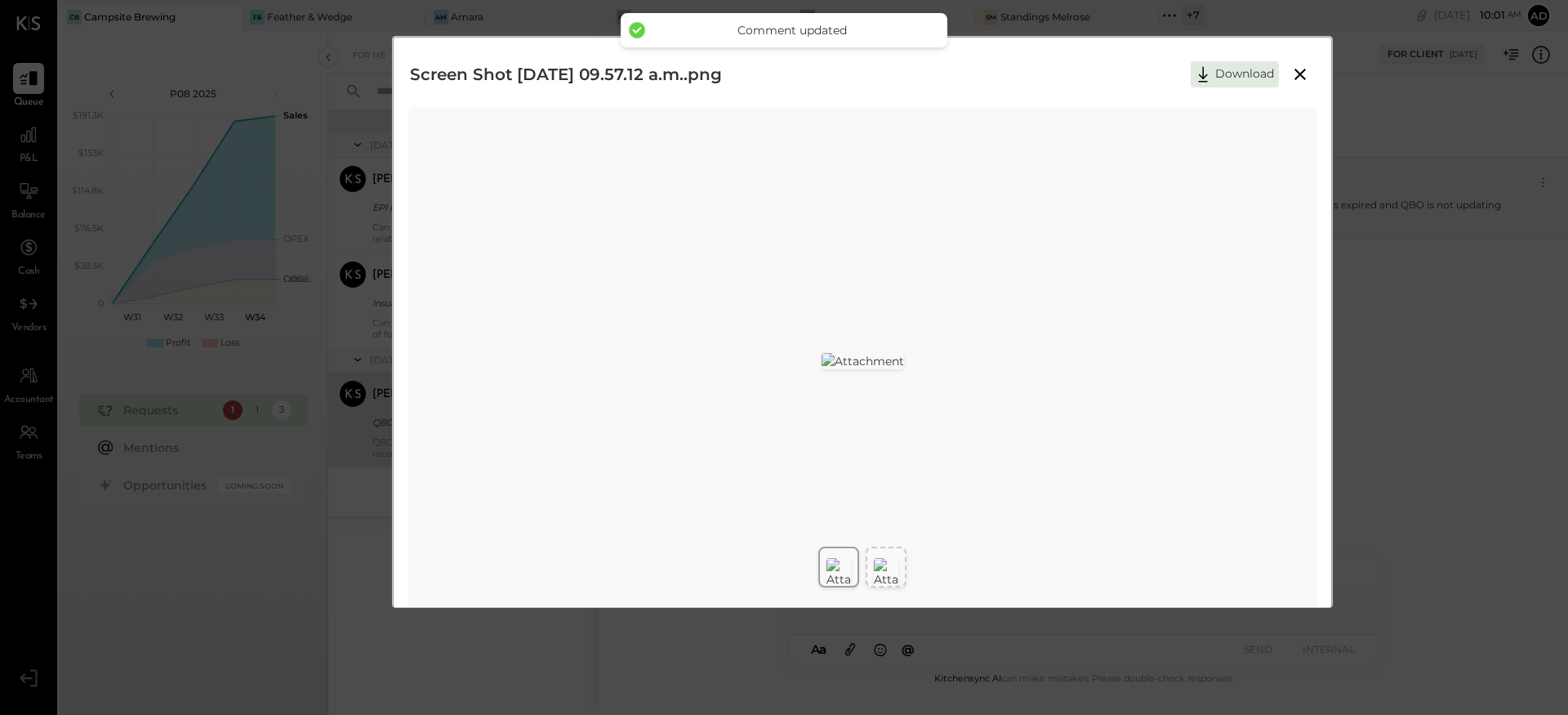
click at [895, 561] on img at bounding box center [886, 573] width 24 height 29
click at [1303, 74] on icon at bounding box center [1300, 74] width 20 height 20
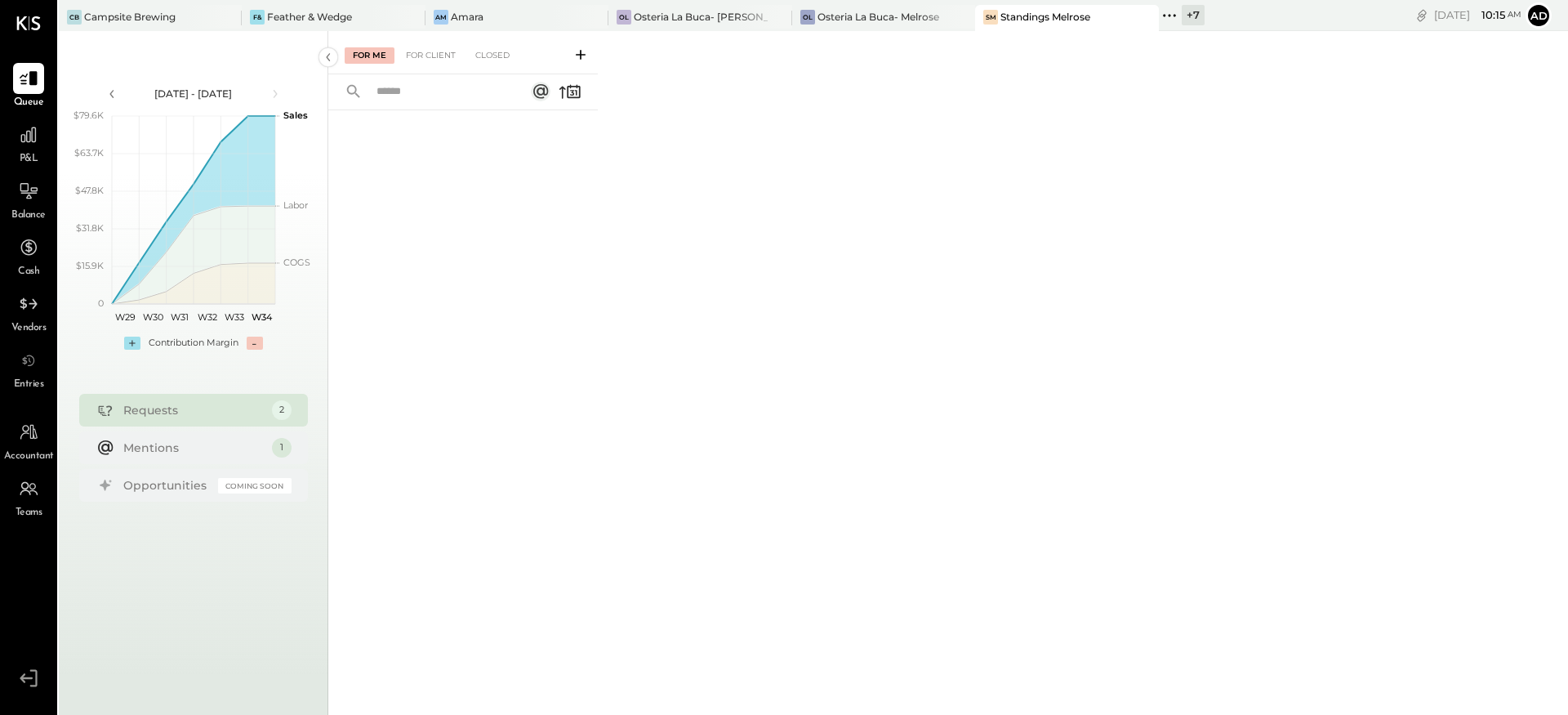
click at [25, 157] on span "P&L" at bounding box center [29, 159] width 19 height 15
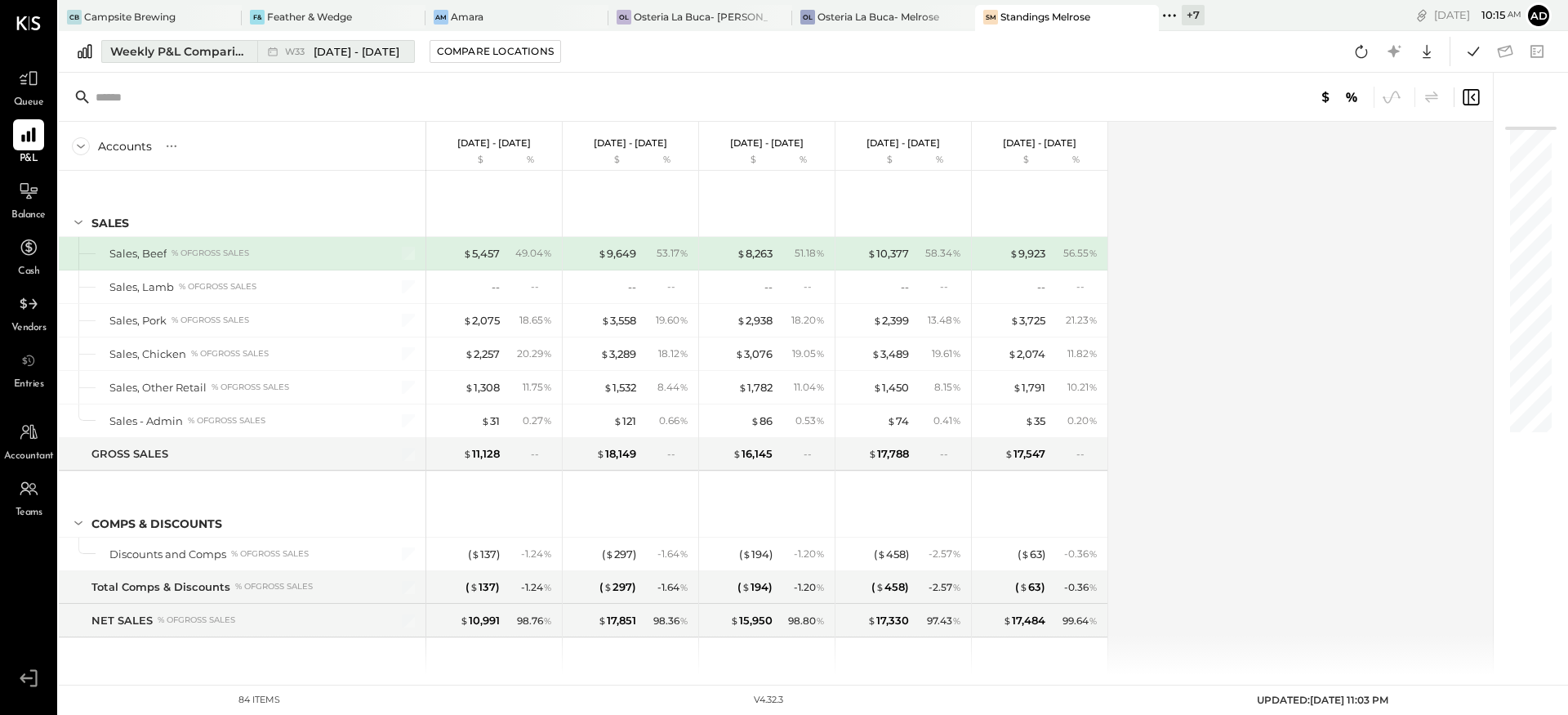
click at [188, 53] on div "Weekly P&L Comparison" at bounding box center [179, 51] width 138 height 16
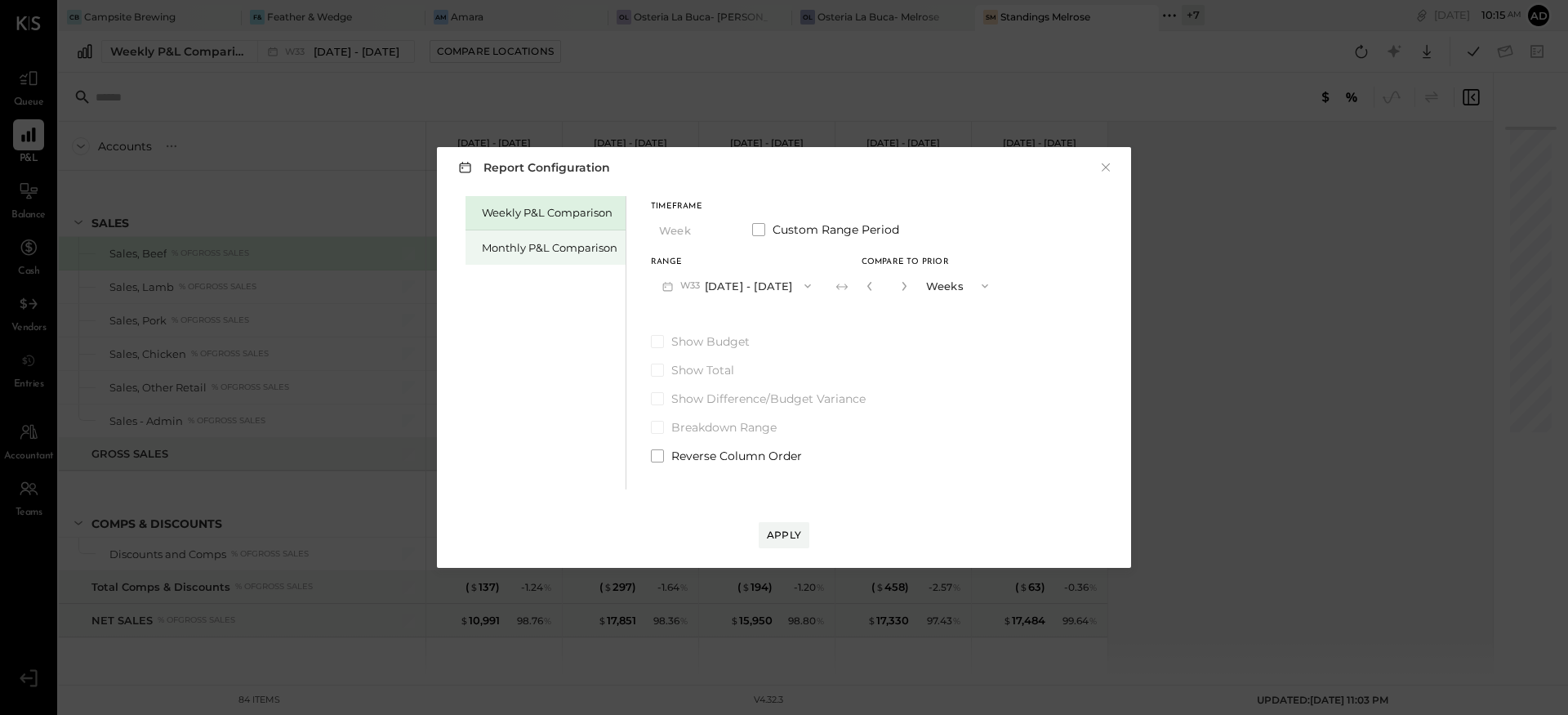
click at [559, 262] on div "Monthly P&L Comparison" at bounding box center [545, 248] width 160 height 34
click at [778, 283] on button "M08 [DATE] - [DATE]" at bounding box center [737, 285] width 172 height 30
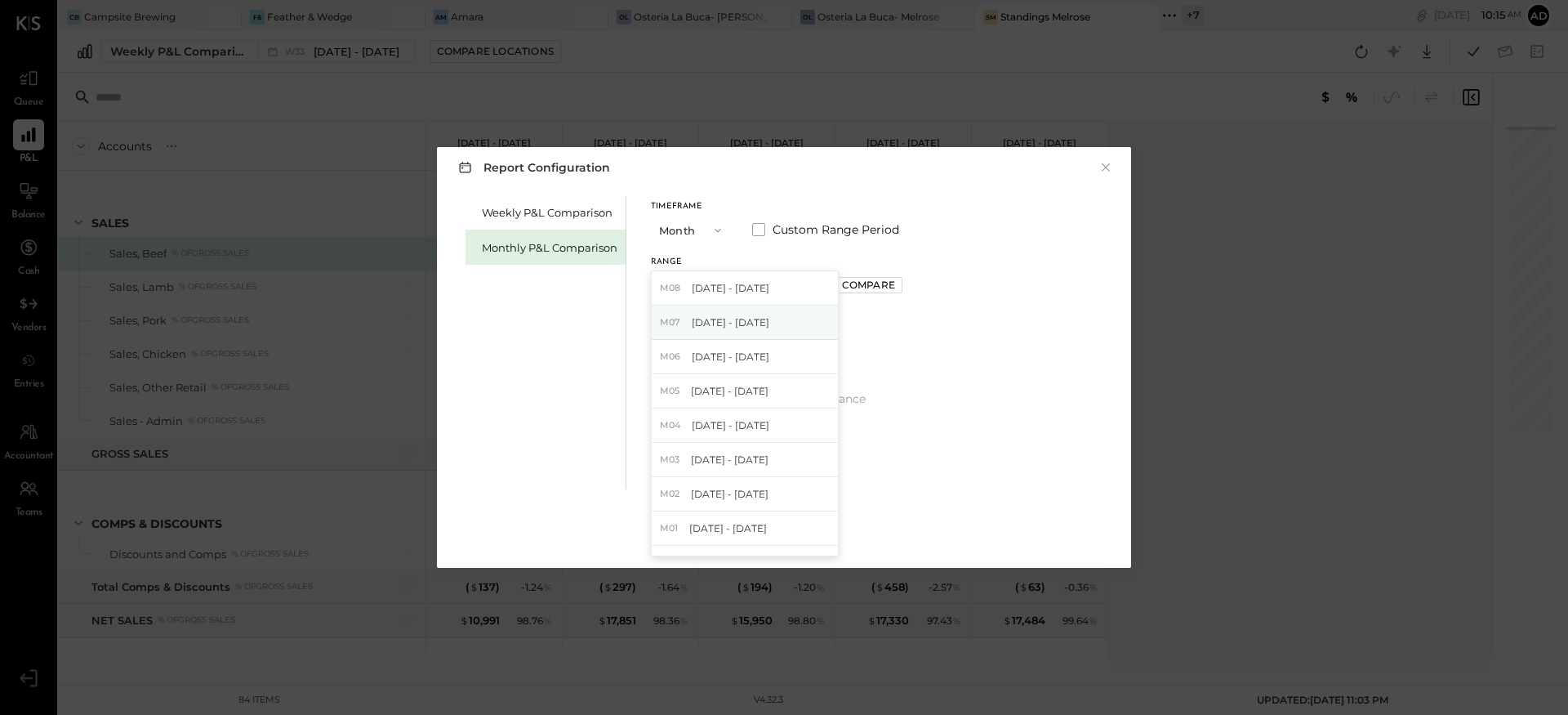
click at [753, 321] on span "[DATE] - [DATE]" at bounding box center [730, 323] width 77 height 14
click at [951, 507] on div "Apply" at bounding box center [784, 519] width 661 height 59
click at [776, 527] on button "Apply" at bounding box center [784, 535] width 51 height 26
